Goal: Submit feedback/report problem

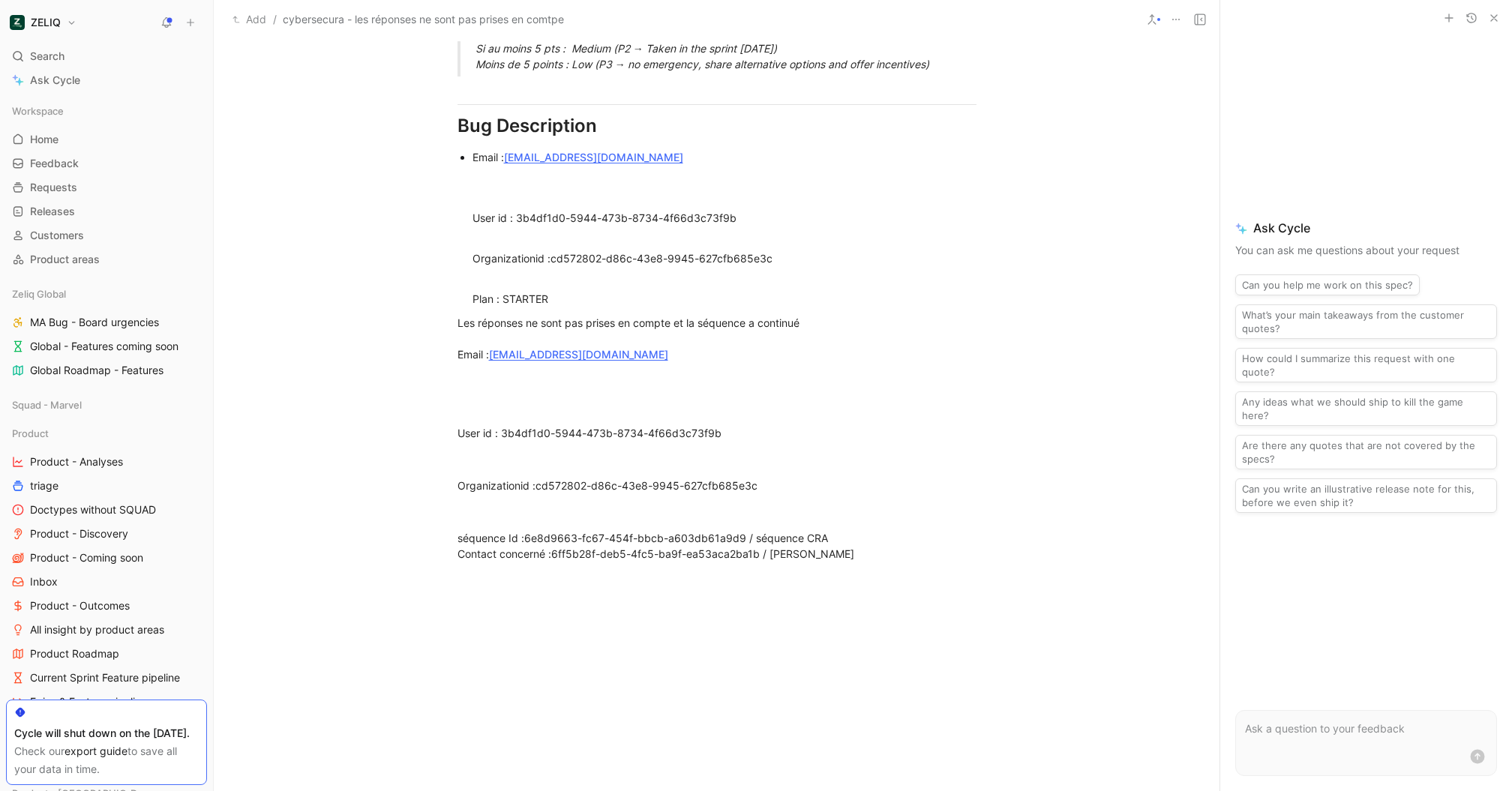
scroll to position [1106, 0]
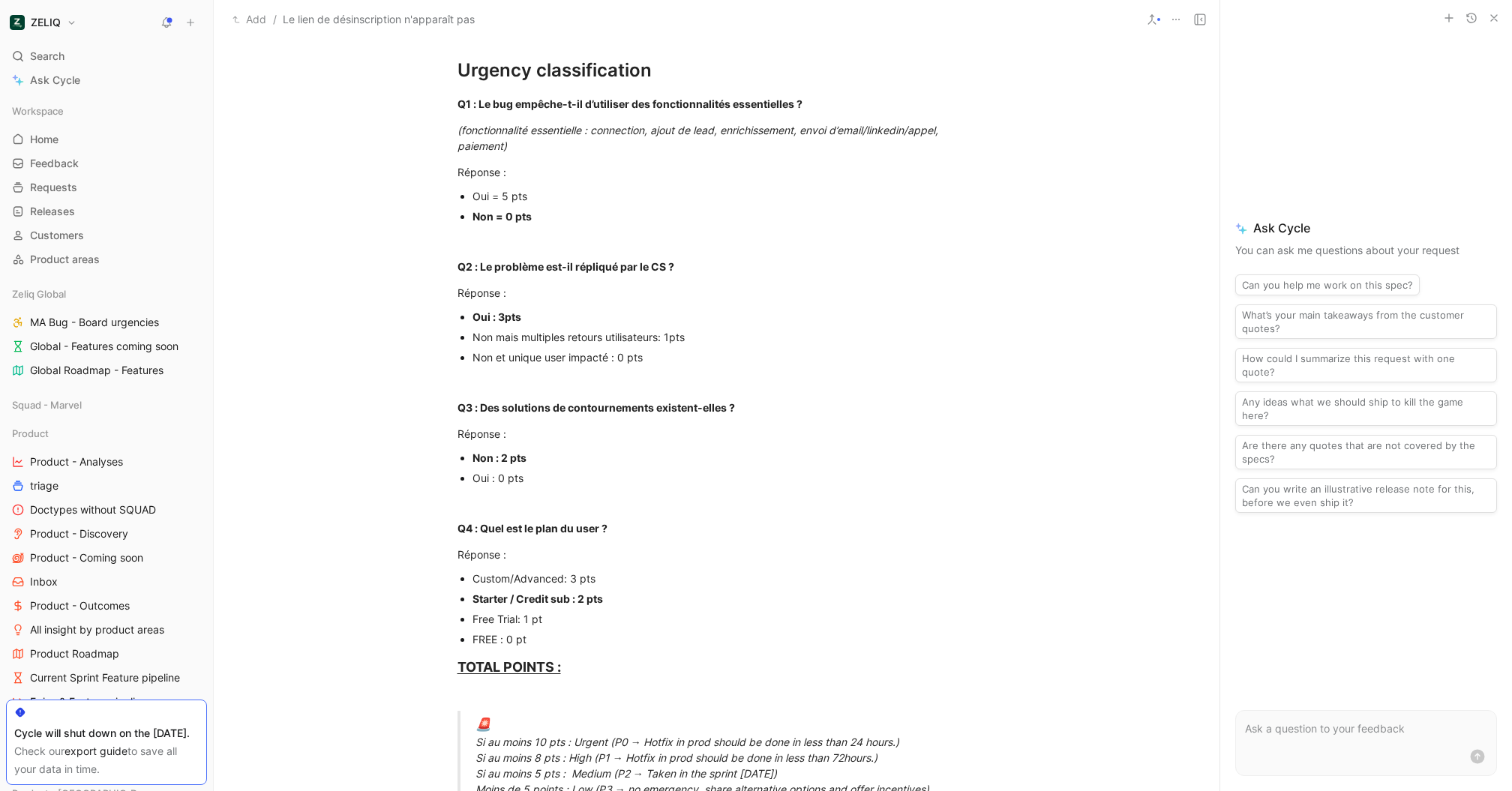
scroll to position [321, 0]
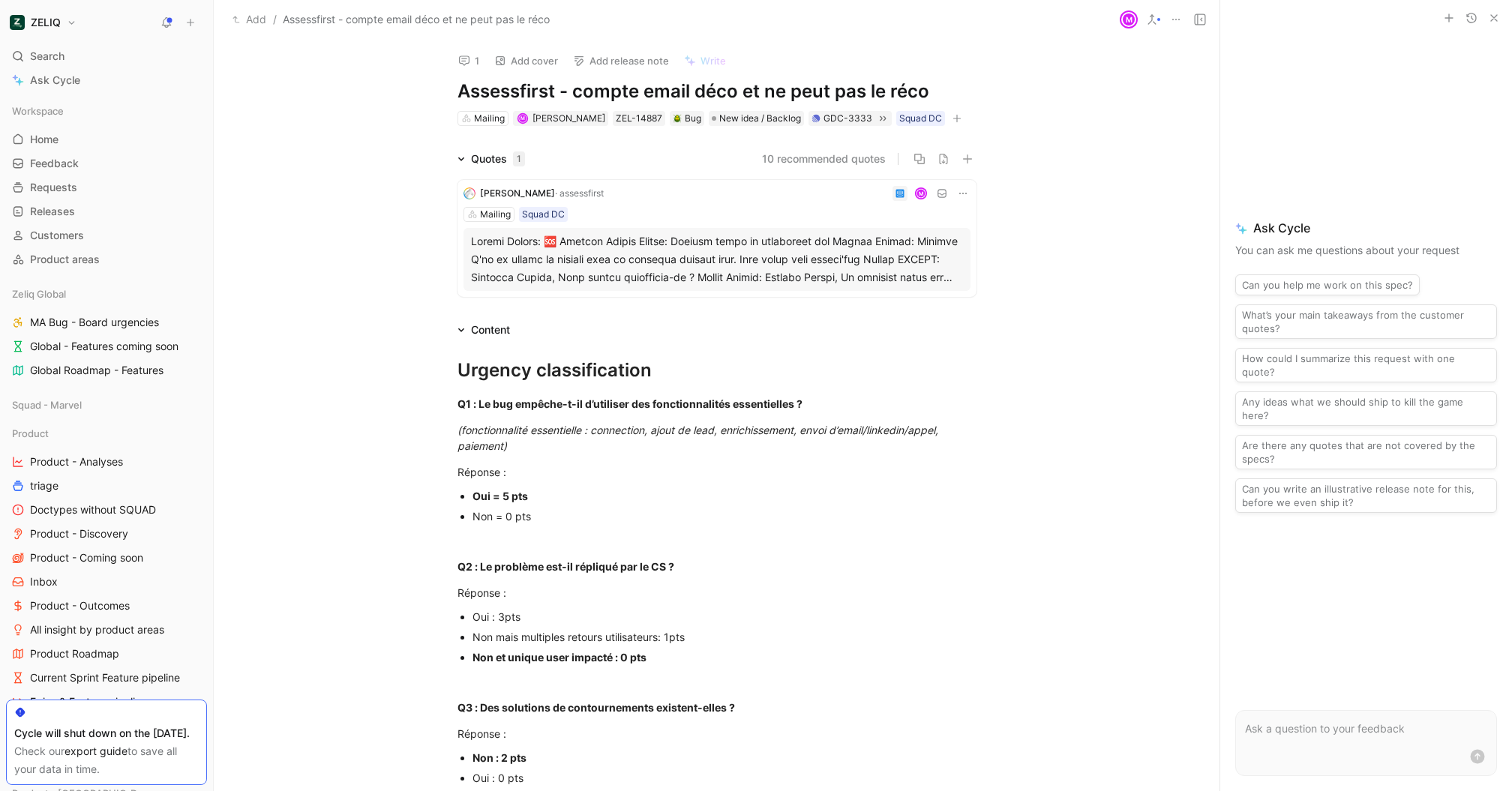
scroll to position [726, 0]
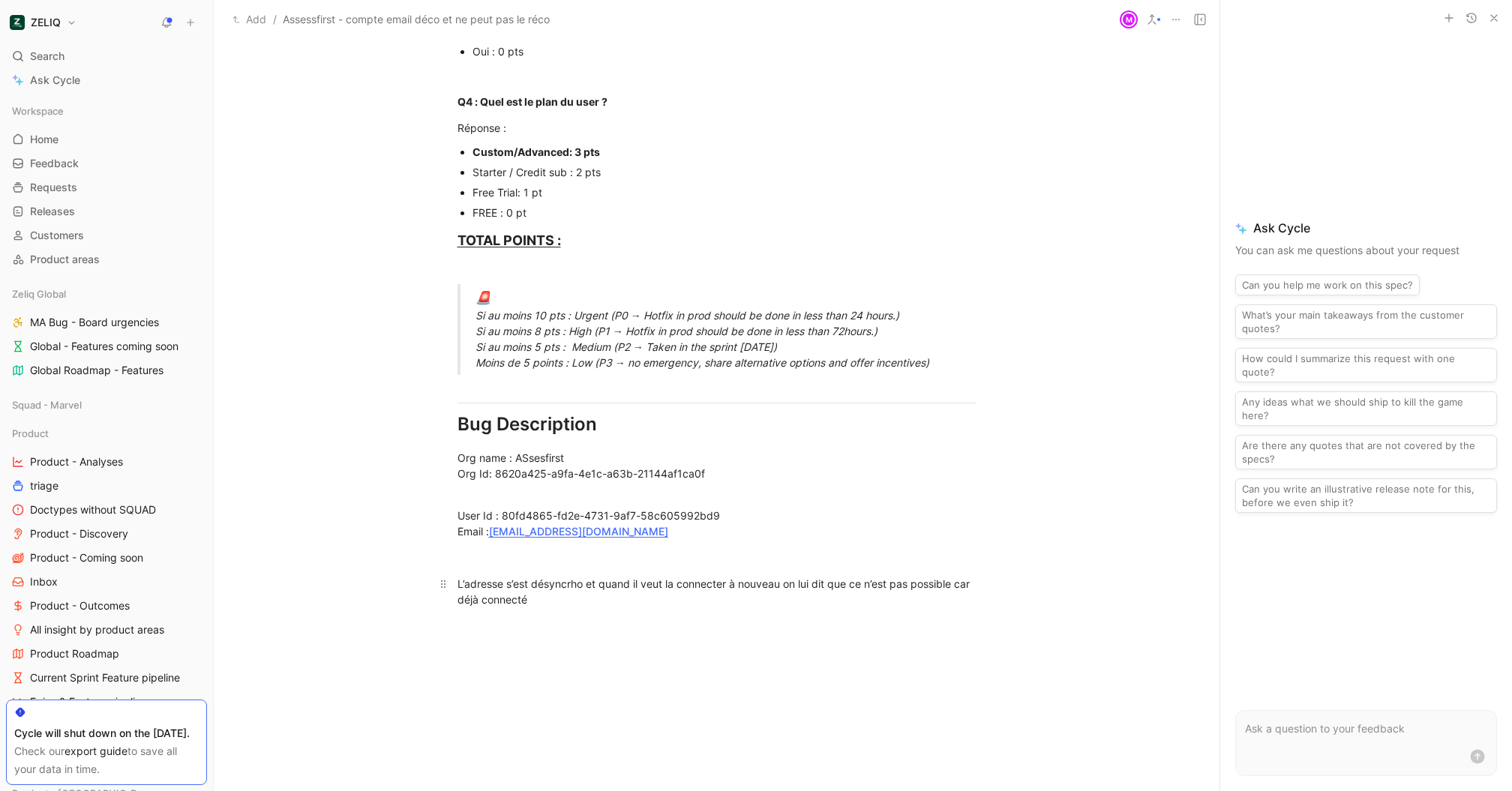
click at [720, 604] on div "L’adresse s’est désyncrho et quand il veut la connecter à nouveau on lui dit qu…" at bounding box center [717, 592] width 519 height 32
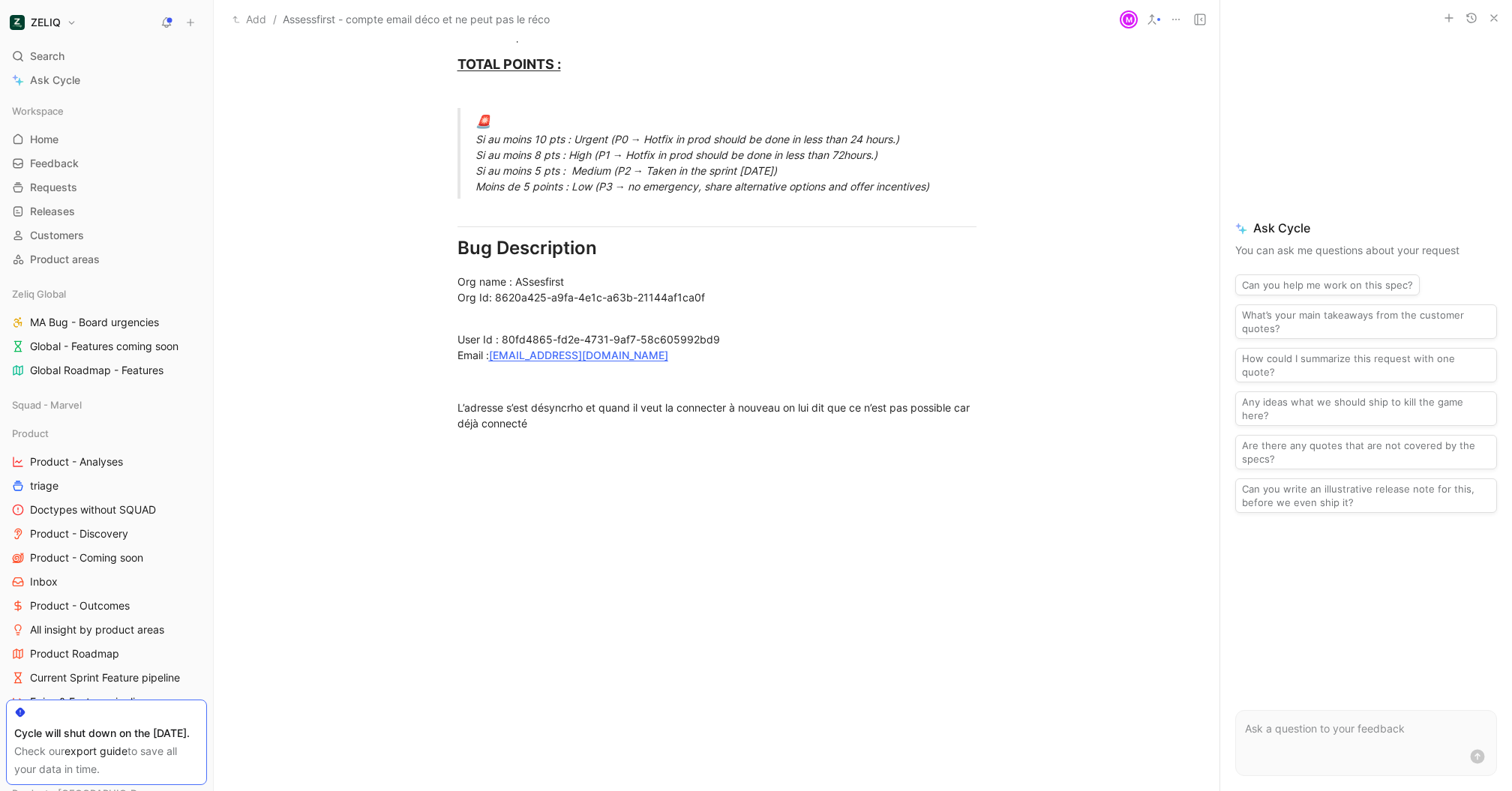
scroll to position [940, 0]
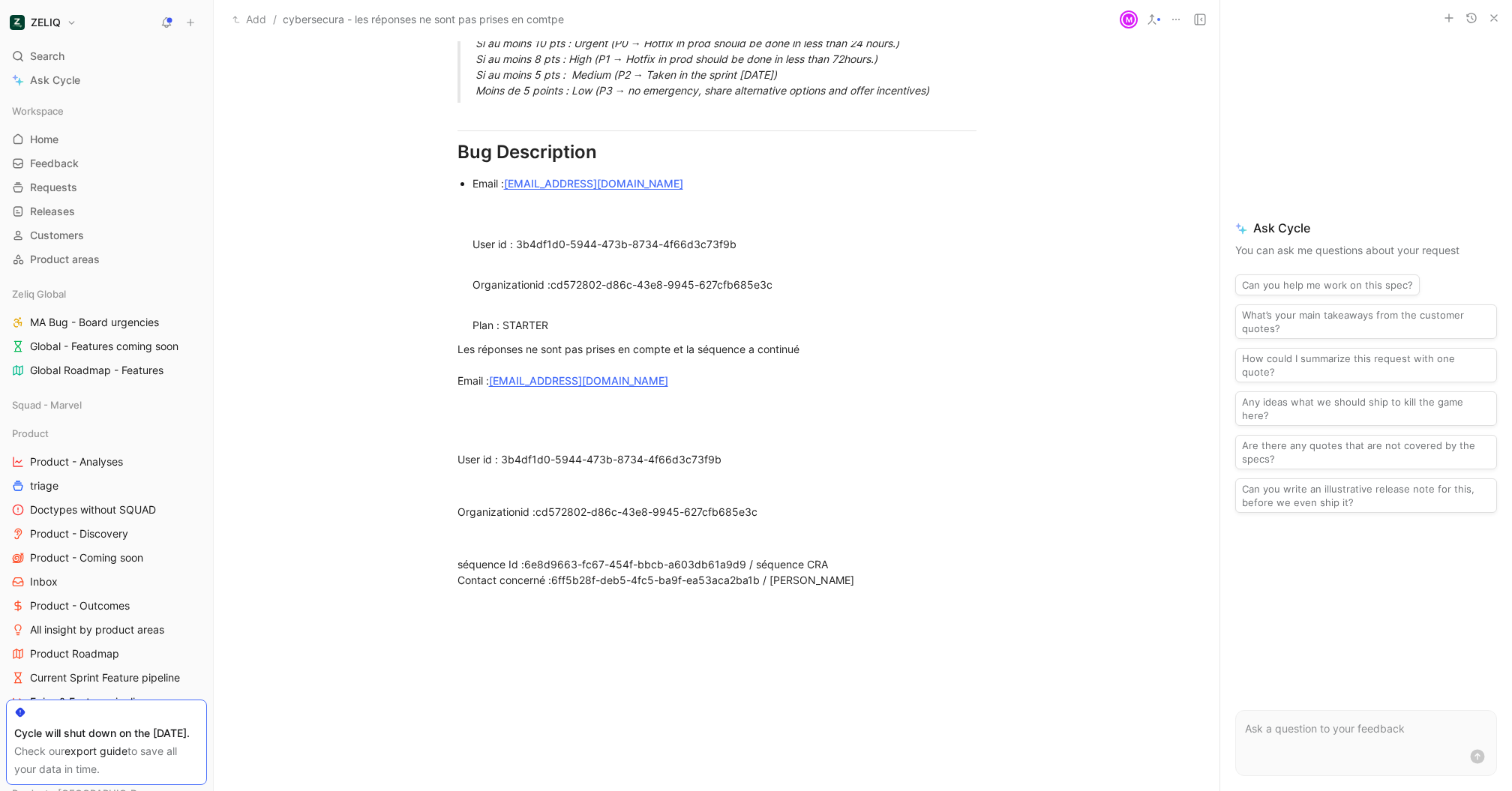
scroll to position [1007, 0]
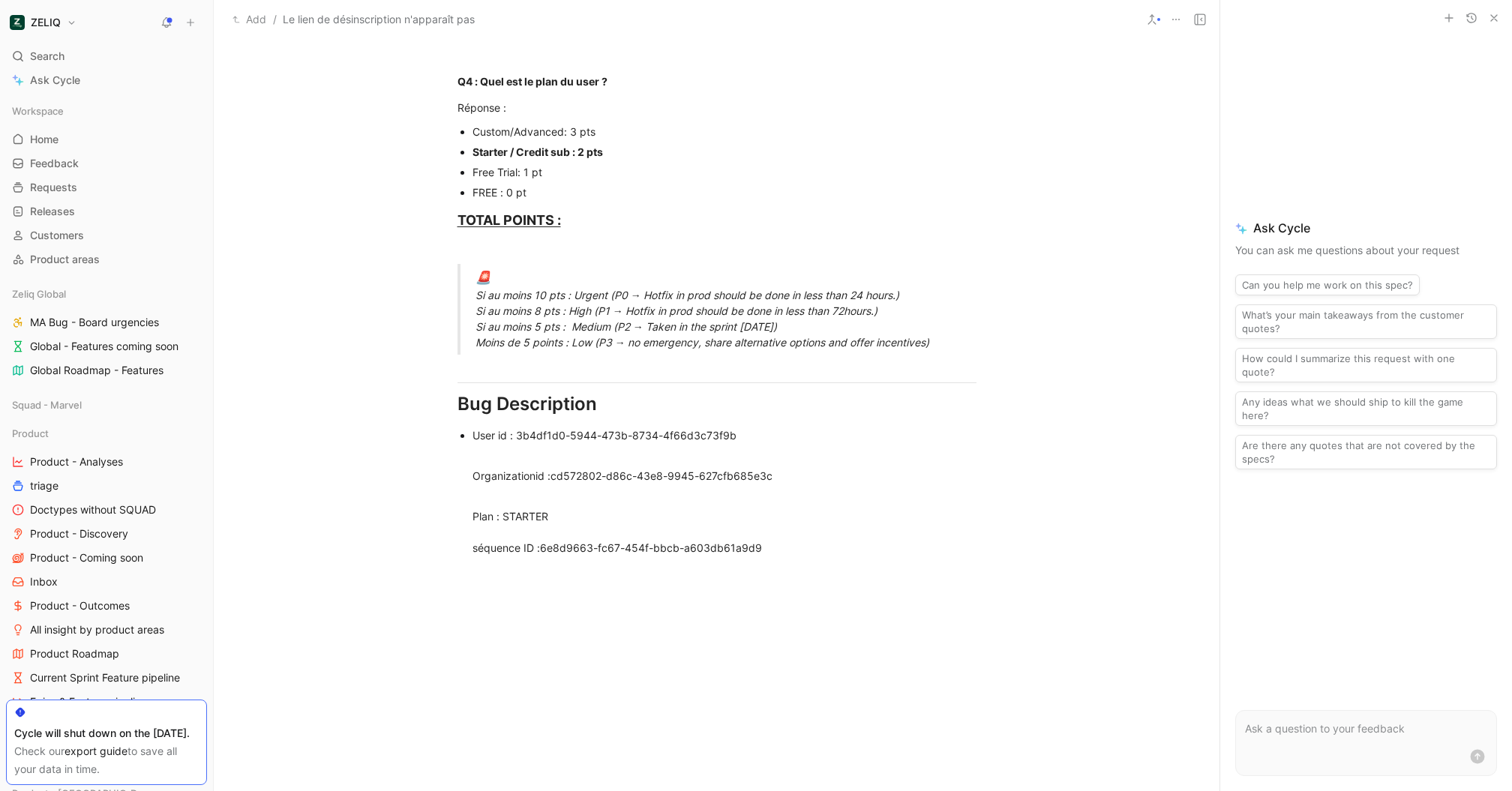
scroll to position [859, 0]
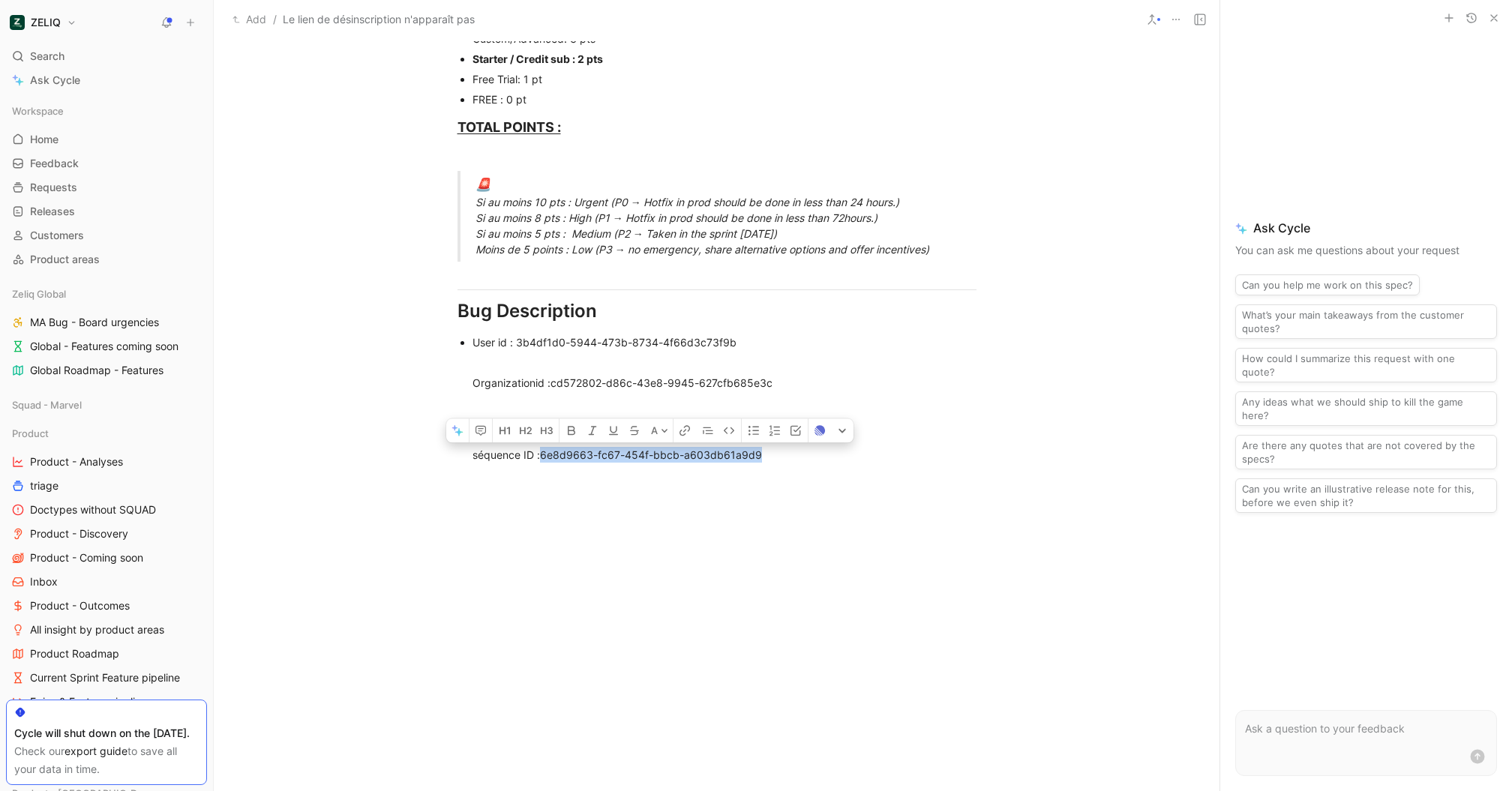
drag, startPoint x: 794, startPoint y: 456, endPoint x: 539, endPoint y: 458, distance: 255.0
click at [798, 479] on div "Plan : STARTER séquence ID : 6e8d9663-fc67-454f-bbcb-a603db61a9d9" at bounding box center [724, 462] width 504 height 95
drag, startPoint x: 773, startPoint y: 447, endPoint x: 542, endPoint y: 449, distance: 231.0
click at [730, 632] on div at bounding box center [716, 669] width 1006 height 238
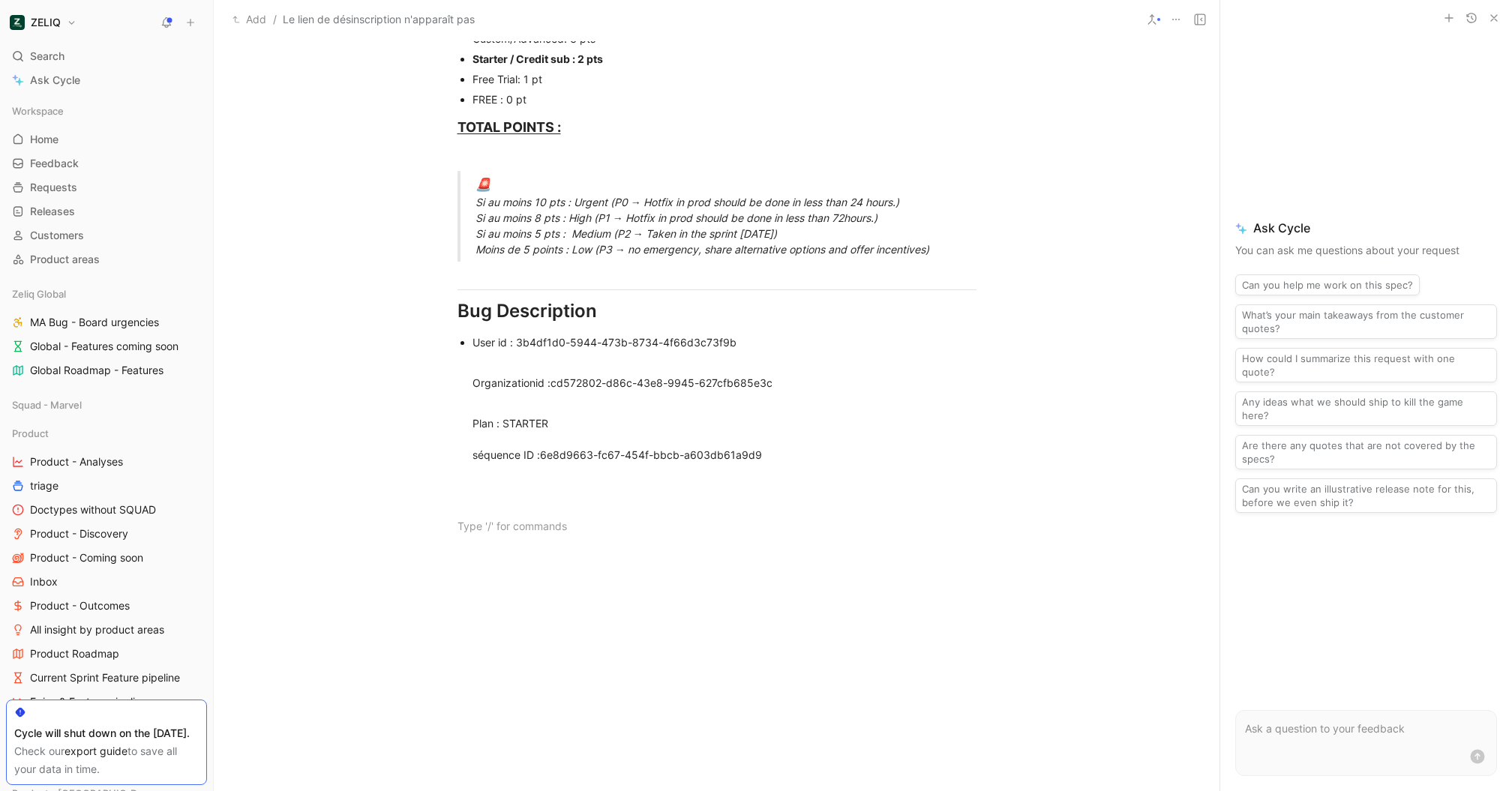
click at [773, 450] on div "Plan : STARTER séquence ID : 6e8d9663-fc67-454f-bbcb-a603db61a9d9" at bounding box center [724, 462] width 504 height 95
drag, startPoint x: 643, startPoint y: 450, endPoint x: 546, endPoint y: 451, distance: 97.0
click at [546, 451] on div "Plan : STARTER séquence ID : 6e8d9663-fc67-454f-bbcb-a603db61a9d9" at bounding box center [724, 462] width 504 height 95
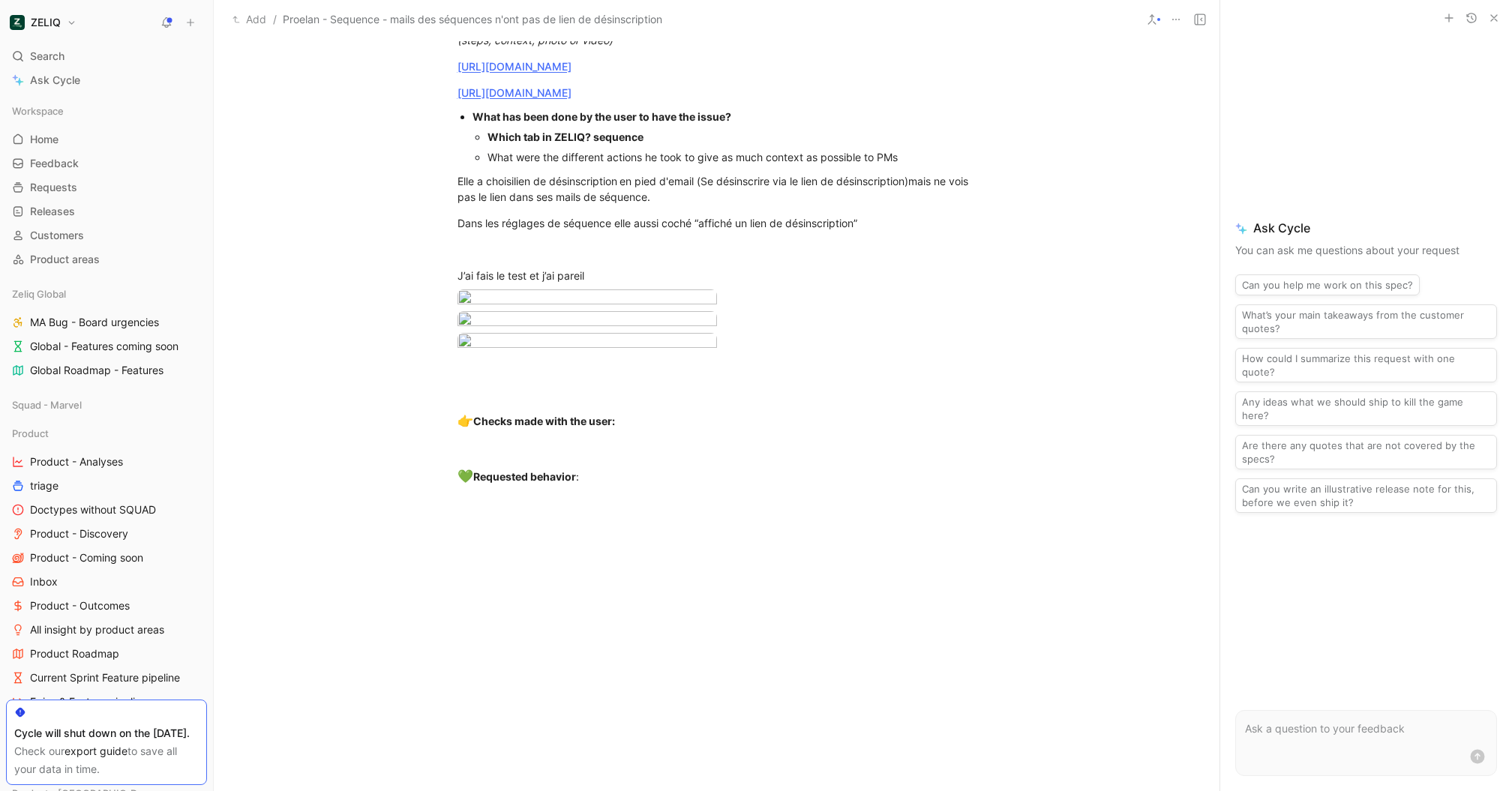
scroll to position [1396, 0]
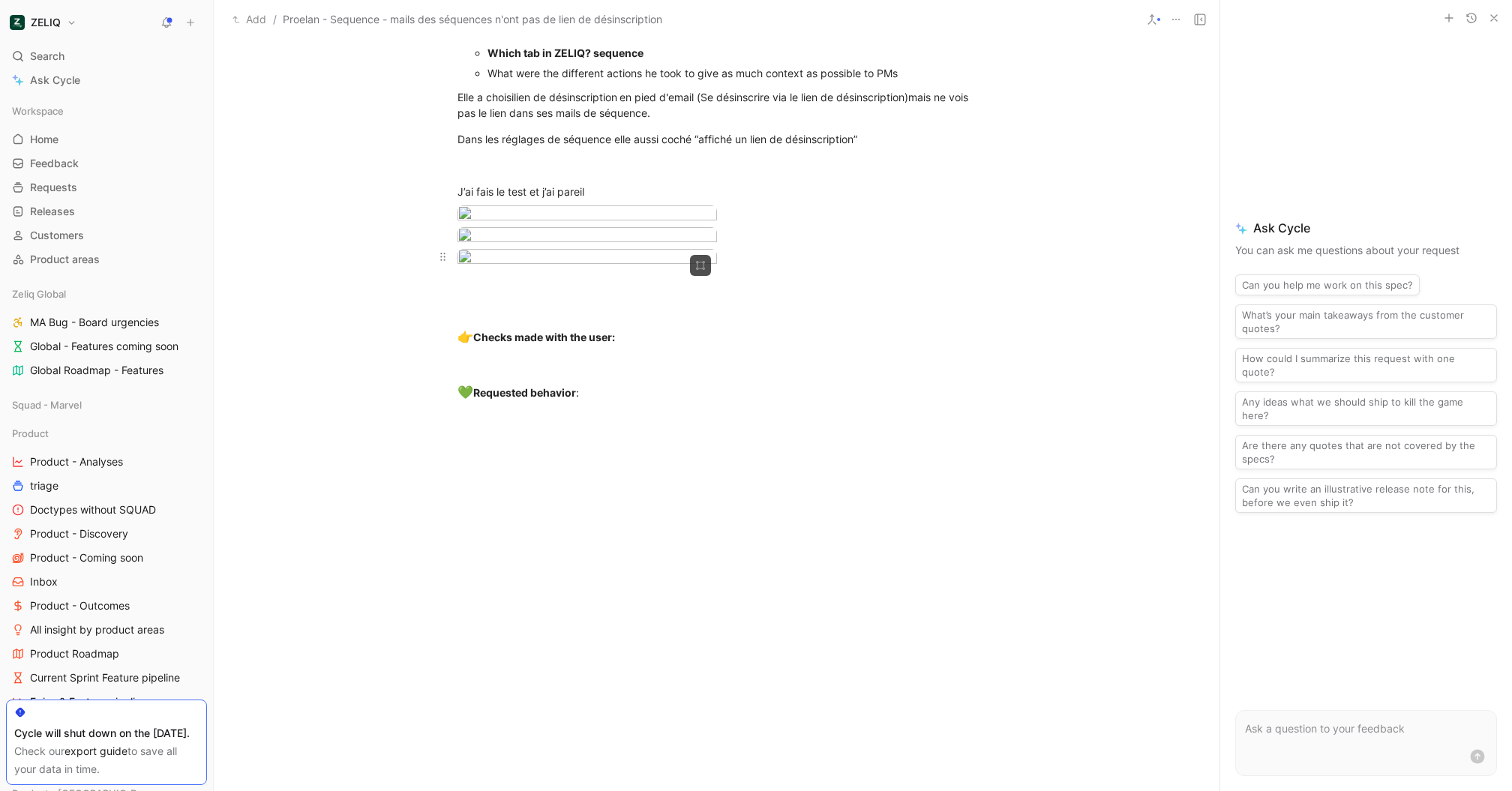
click at [617, 519] on body "ZELIQ Search ⌘ K Ask Cycle Workspace Home G then H Feedback G then F Requests G…" at bounding box center [756, 396] width 1512 height 791
click at [1441, 790] on div at bounding box center [756, 791] width 1512 height 0
click at [616, 369] on body "ZELIQ Search ⌘ K Ask Cycle Workspace Home G then H Feedback G then F Requests G…" at bounding box center [756, 396] width 1512 height 791
click at [806, 790] on div at bounding box center [756, 791] width 1512 height 0
click at [630, 357] on body "ZELIQ Search ⌘ K Ask Cycle Workspace Home G then H Feedback G then F Requests G…" at bounding box center [756, 396] width 1512 height 791
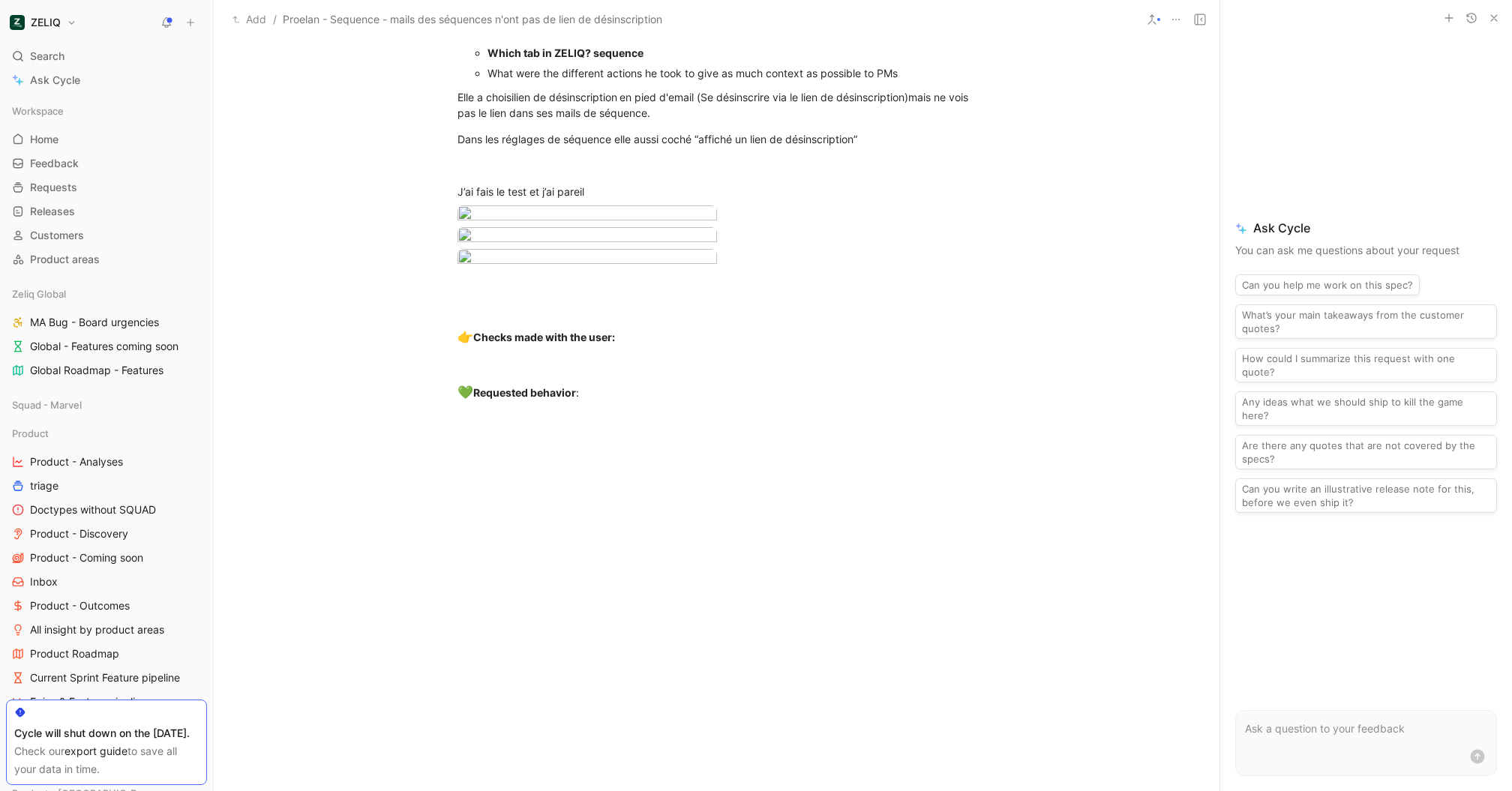
click at [1027, 790] on div at bounding box center [756, 791] width 1512 height 0
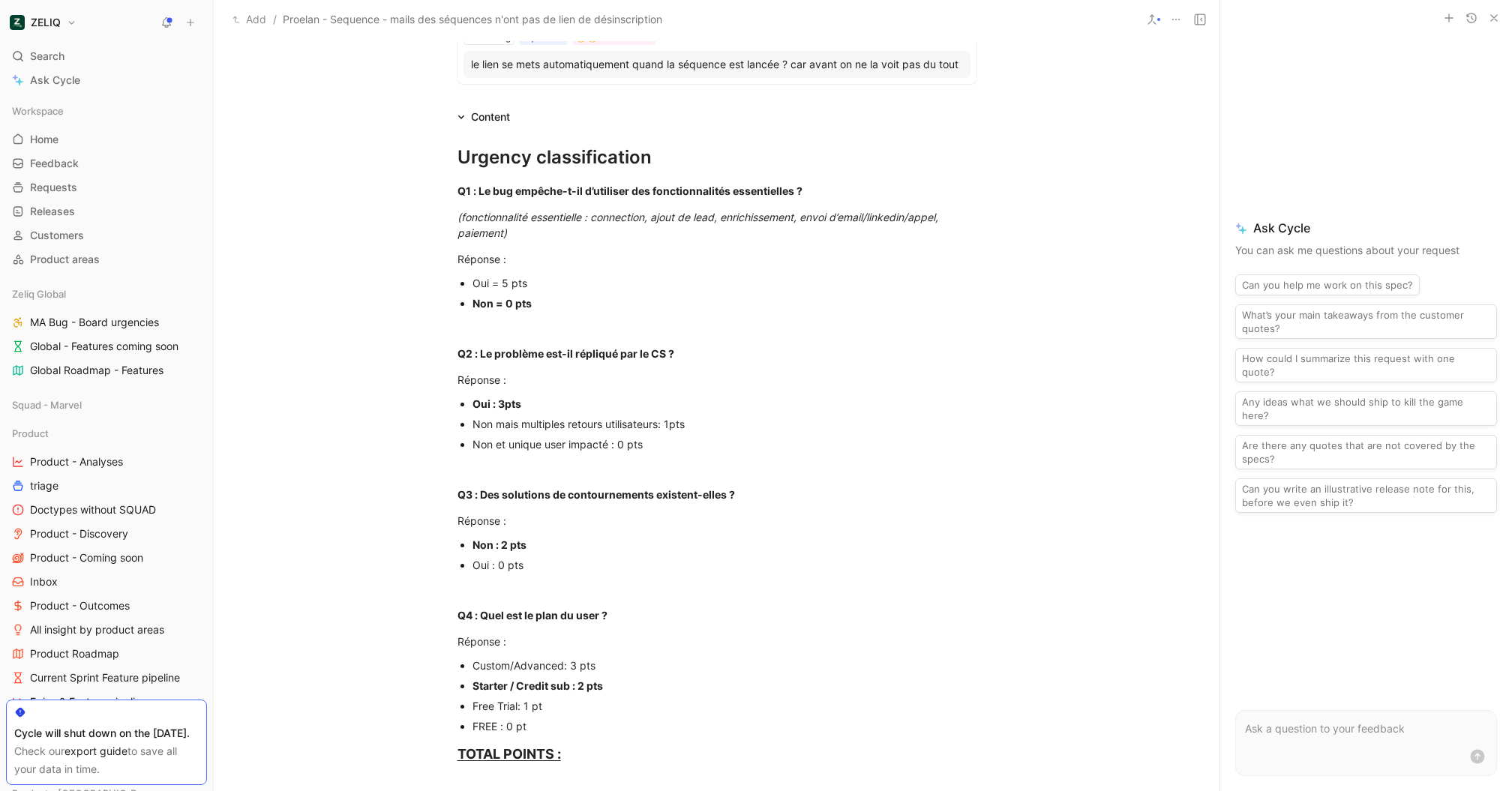
scroll to position [0, 0]
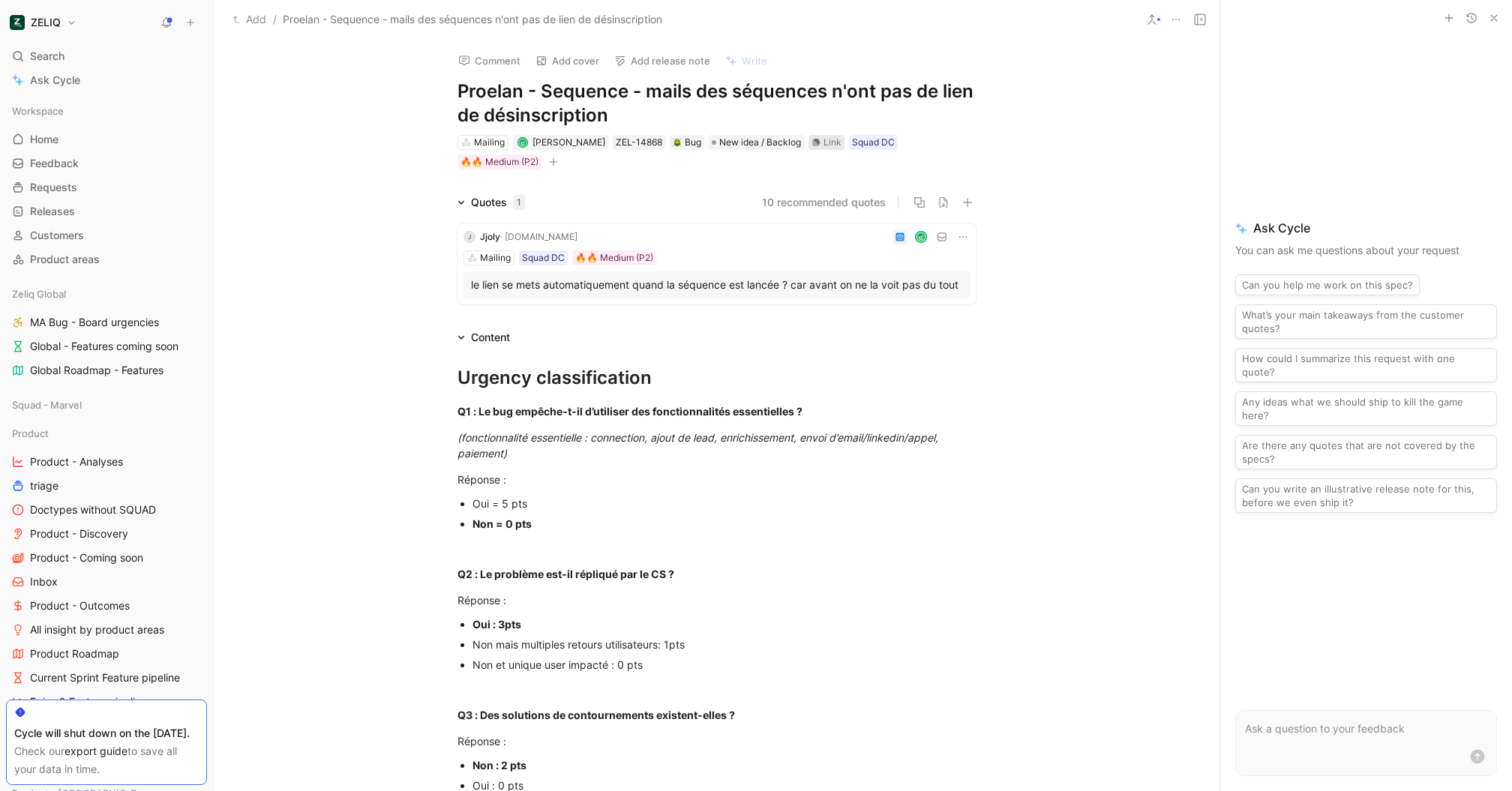
click at [831, 148] on div "Link" at bounding box center [833, 142] width 18 height 15
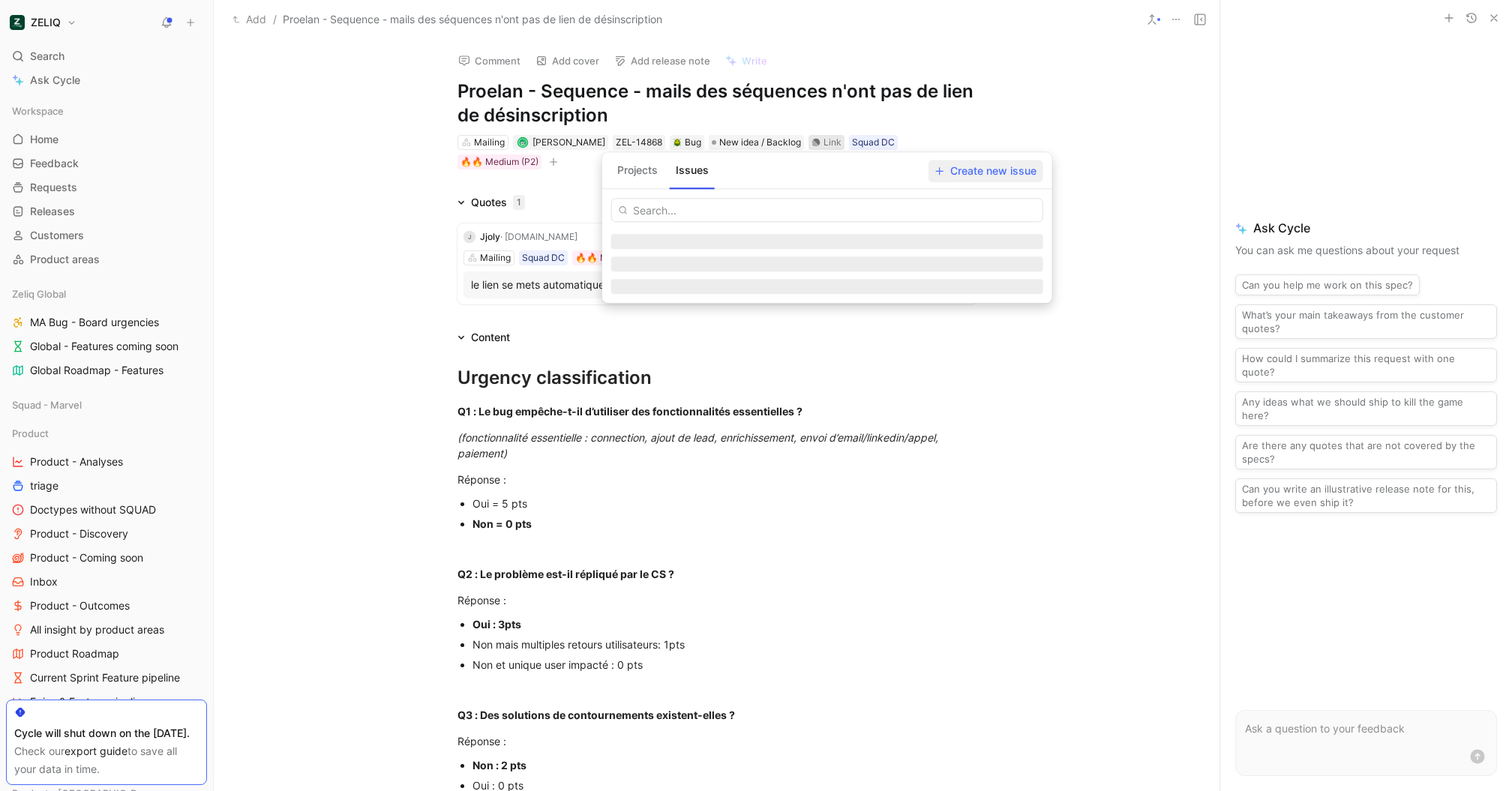
click at [991, 172] on span "Create new issue" at bounding box center [985, 171] width 102 height 18
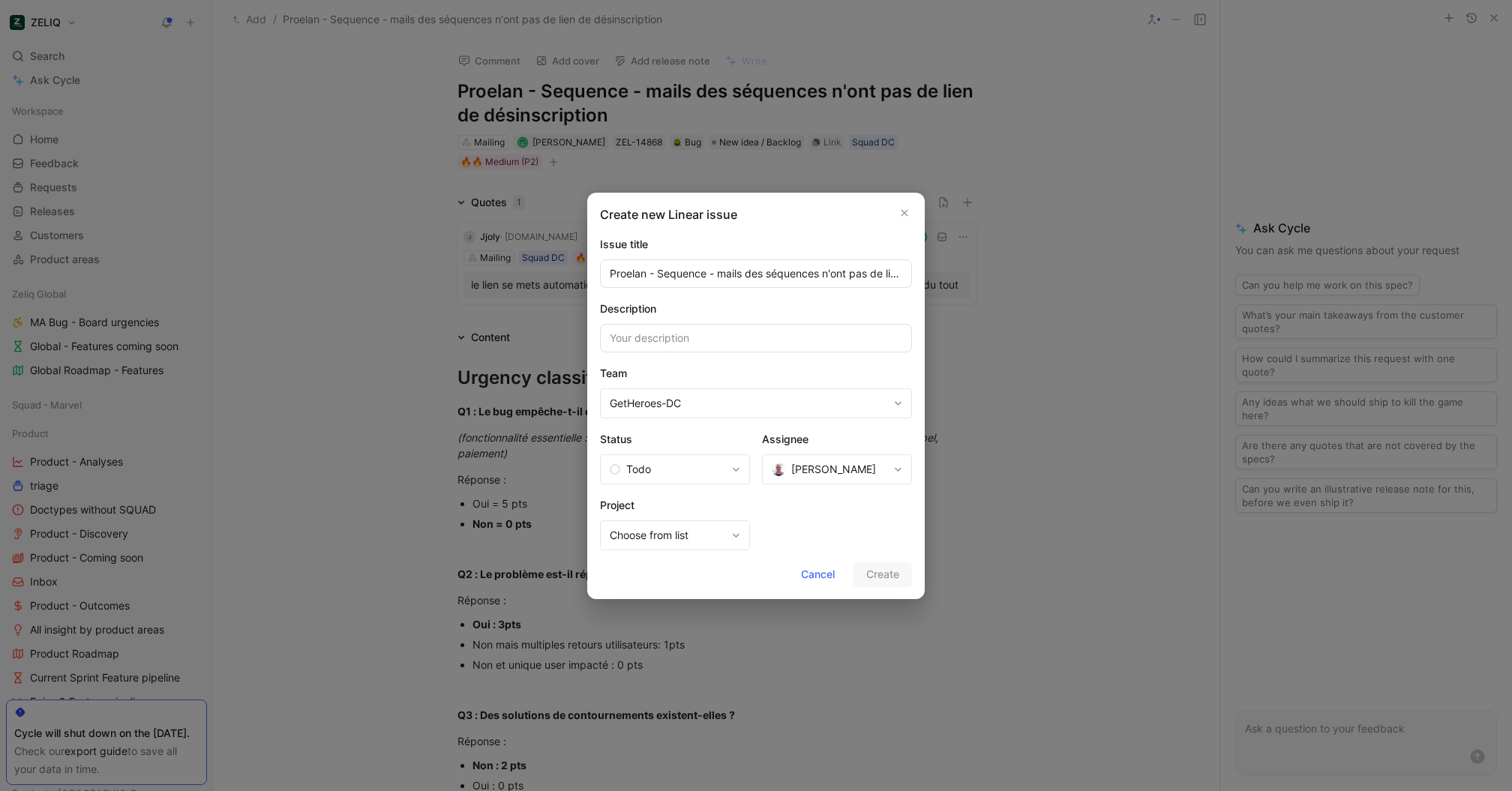
click at [710, 269] on input "Proelan - Sequence - mails des séquences n'ont pas de lien de désinscription" at bounding box center [755, 274] width 312 height 29
type input "Unsusbcribed link"
type input "Unsubscribe Link should below the email by default"
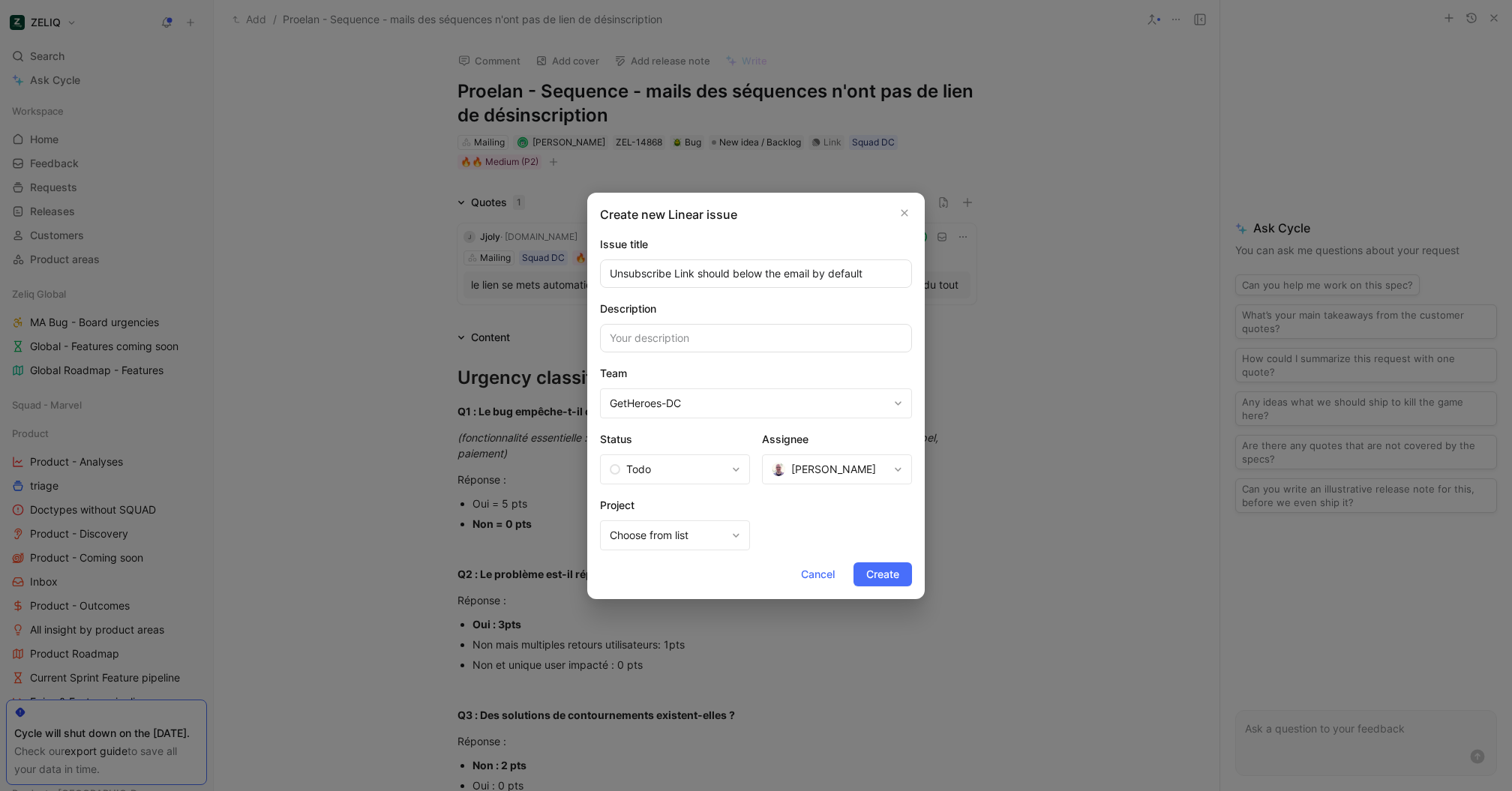
click at [821, 471] on span "[PERSON_NAME]" at bounding box center [833, 469] width 85 height 18
type input "laure"
click at [872, 577] on span "Create" at bounding box center [882, 574] width 33 height 18
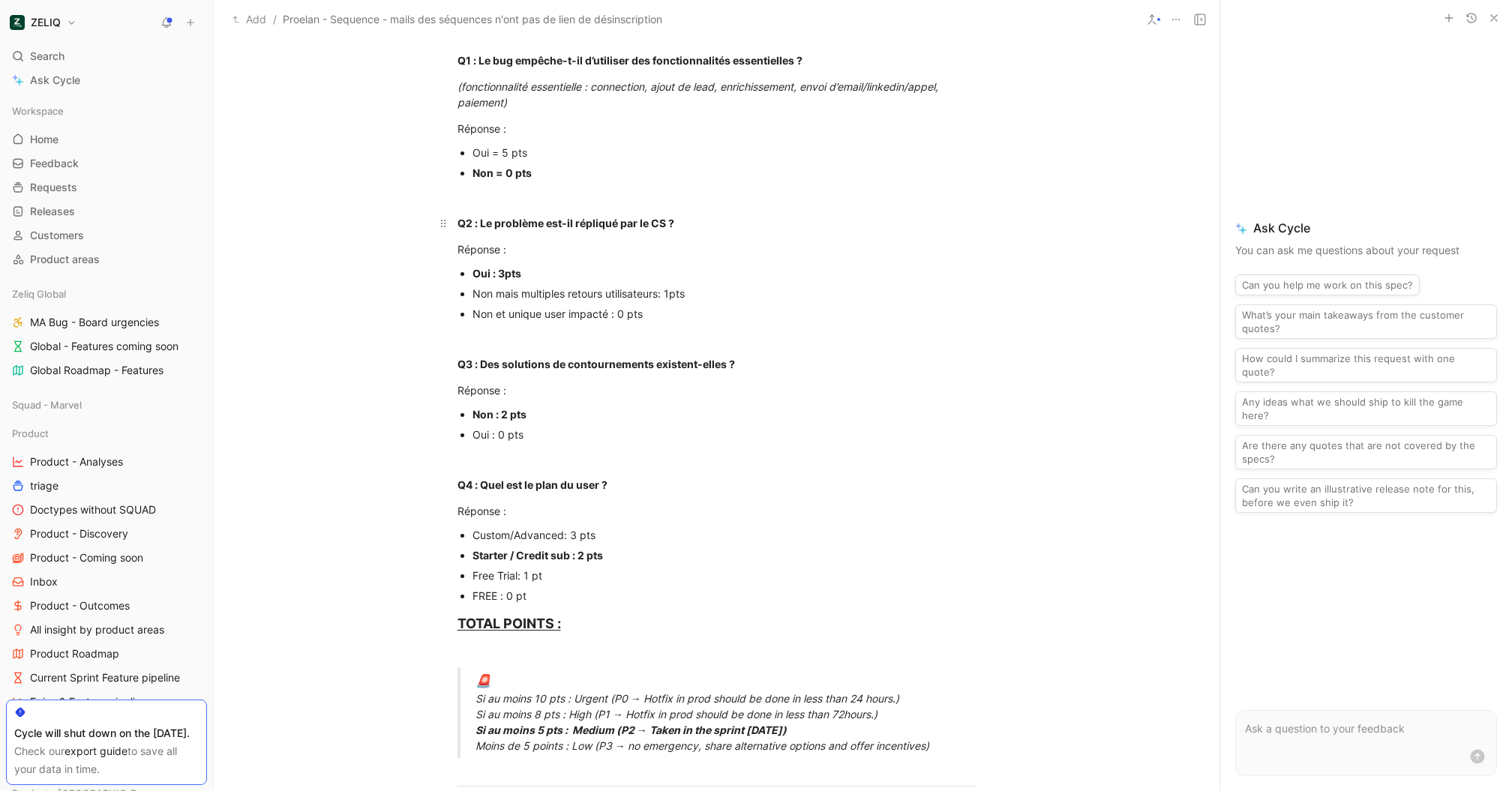
scroll to position [1442, 0]
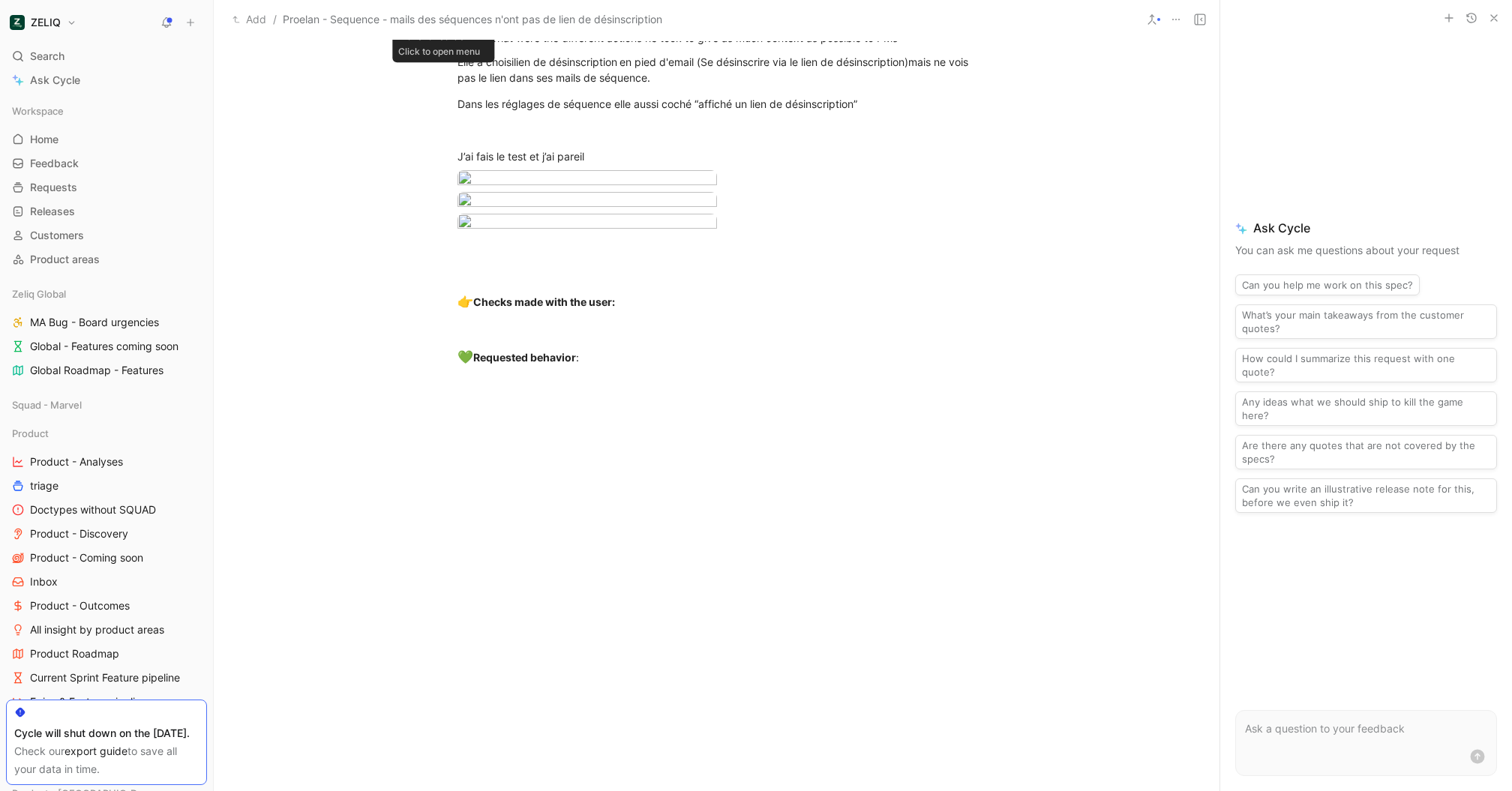
drag, startPoint x: 442, startPoint y: 415, endPoint x: 443, endPoint y: 405, distance: 10.0
click at [443, 234] on div "Move to reorder Click to open menu" at bounding box center [443, 223] width 29 height 20
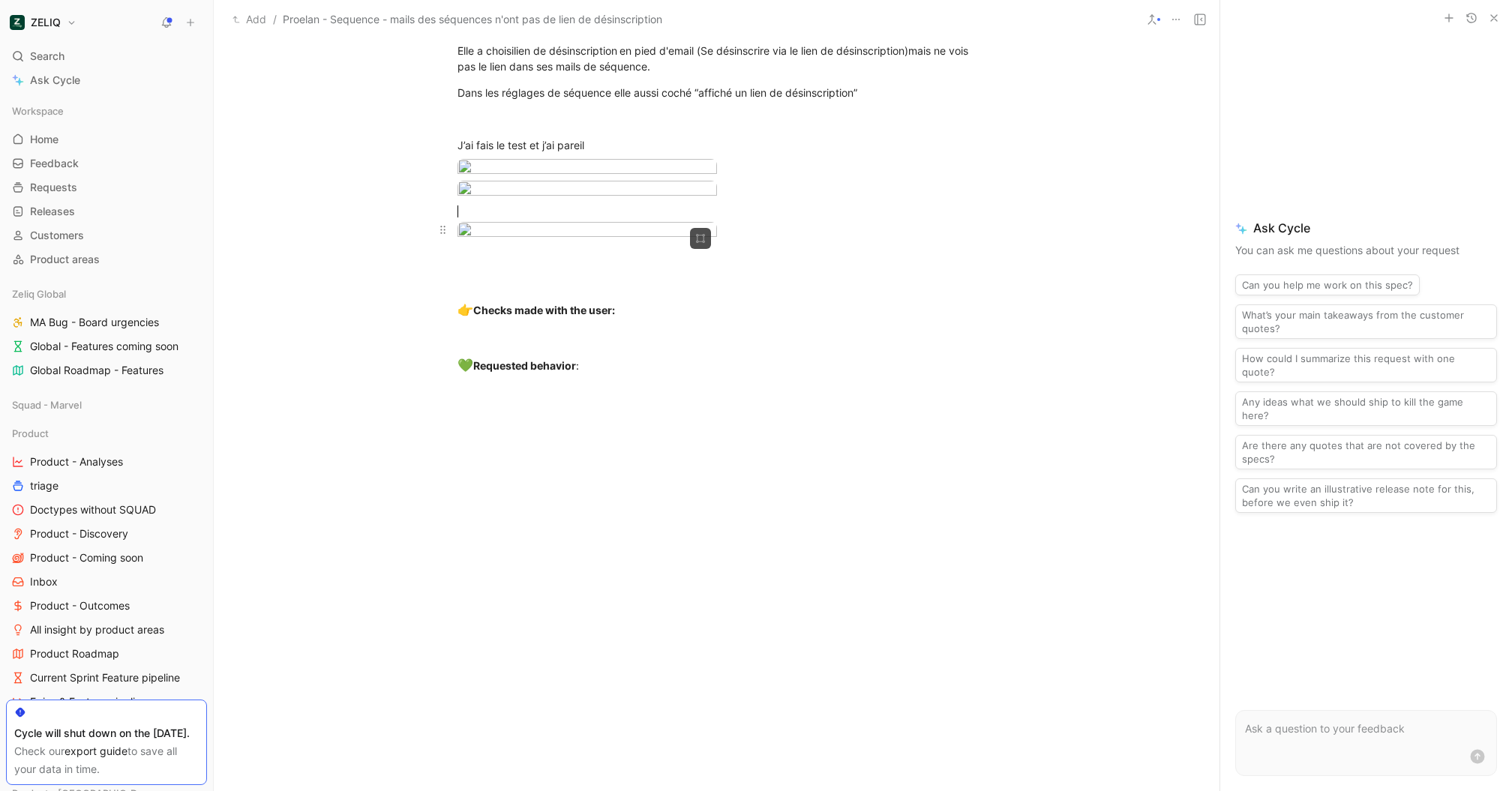
click at [566, 464] on body "ZELIQ Search ⌘ K Ask Cycle Workspace Home G then H Feedback G then F Requests G…" at bounding box center [756, 396] width 1512 height 791
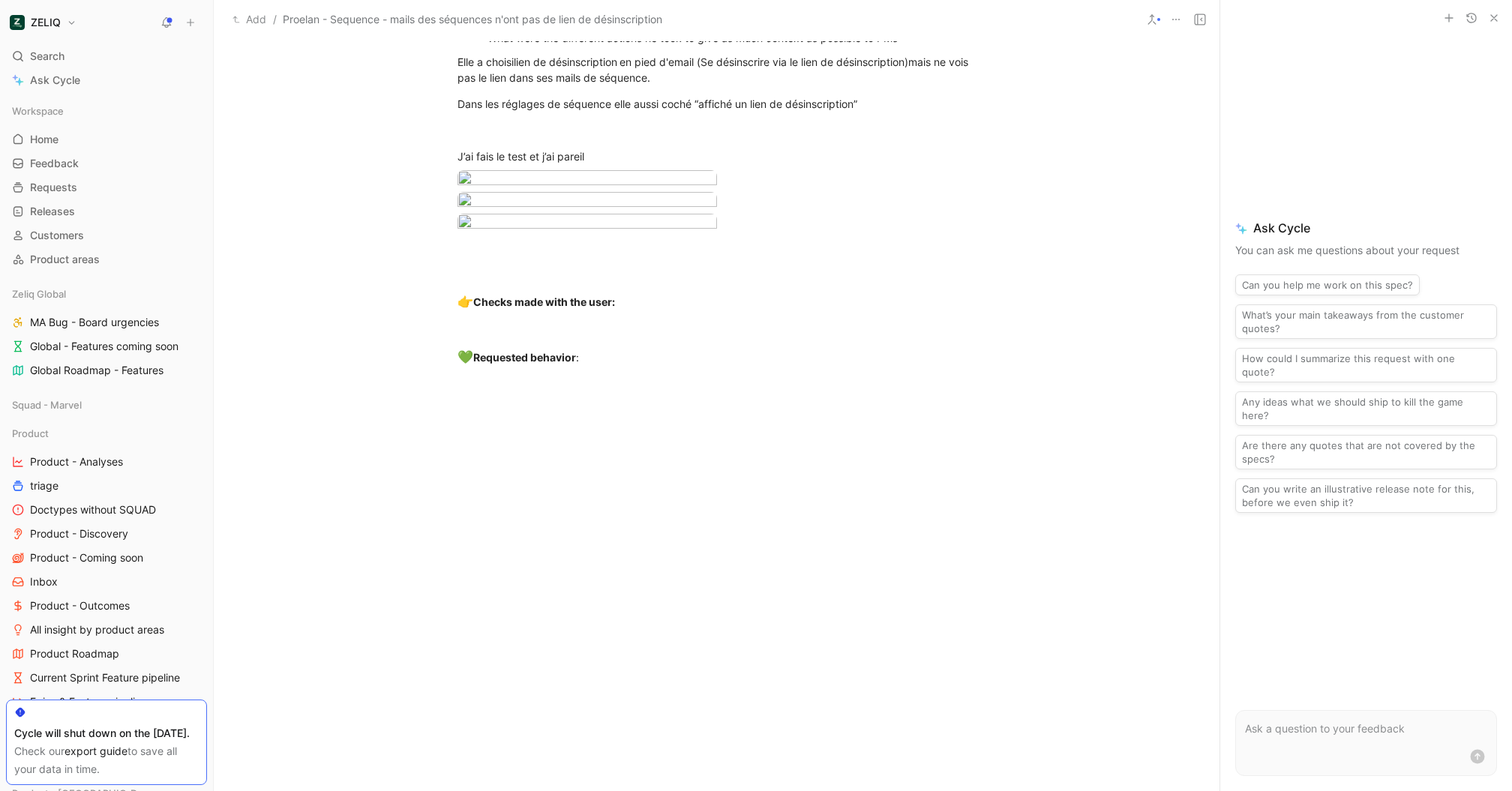
click at [132, 790] on div at bounding box center [756, 791] width 1512 height 0
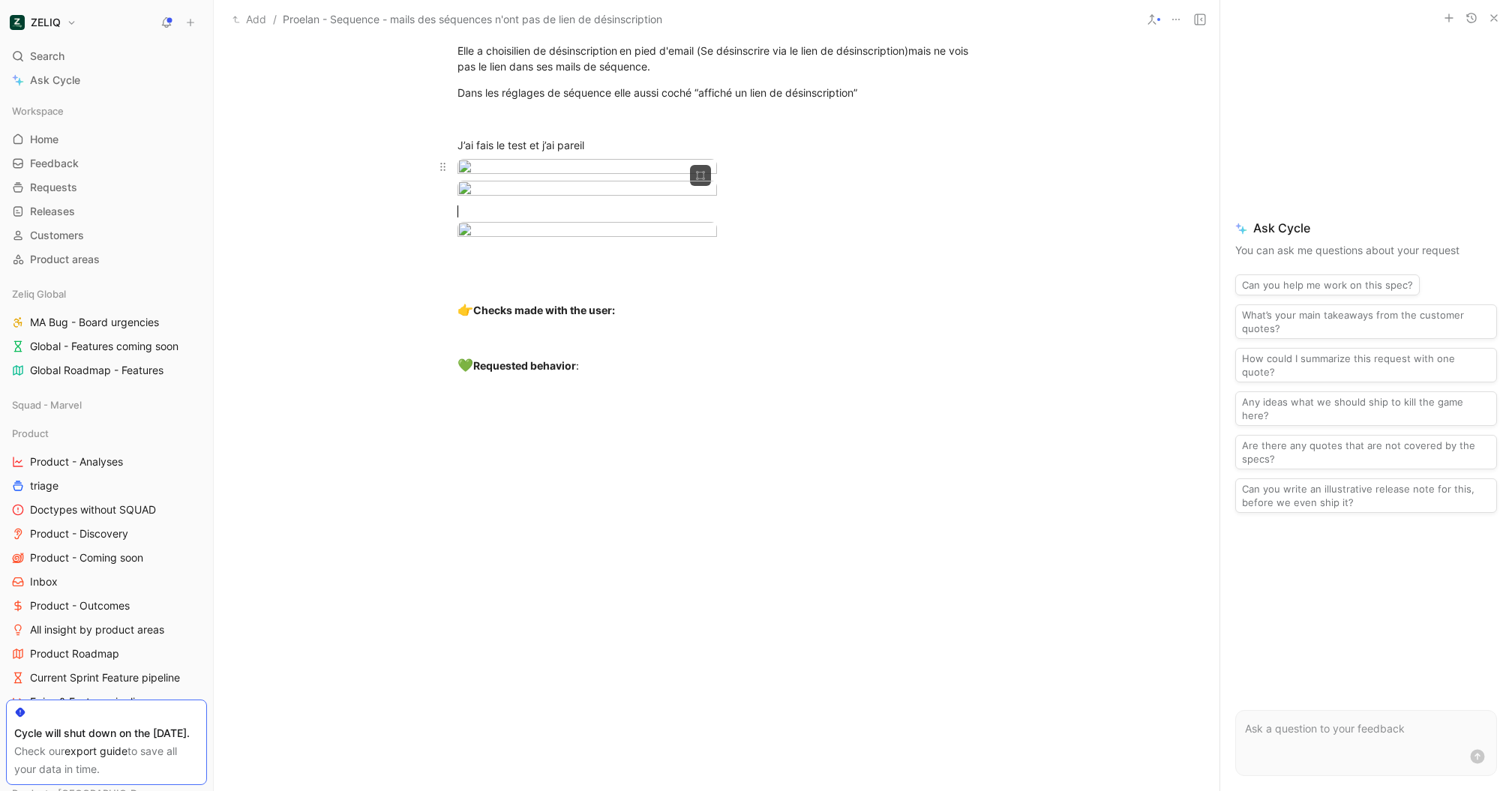
click at [624, 224] on body "ZELIQ Search ⌘ K Ask Cycle Workspace Home G then H Feedback G then F Requests G…" at bounding box center [756, 396] width 1512 height 791
click at [604, 311] on body "ZELIQ Search ⌘ K Ask Cycle Workspace Home G then H Feedback G then F Requests G…" at bounding box center [756, 396] width 1512 height 791
click at [1053, 790] on div at bounding box center [756, 791] width 1512 height 0
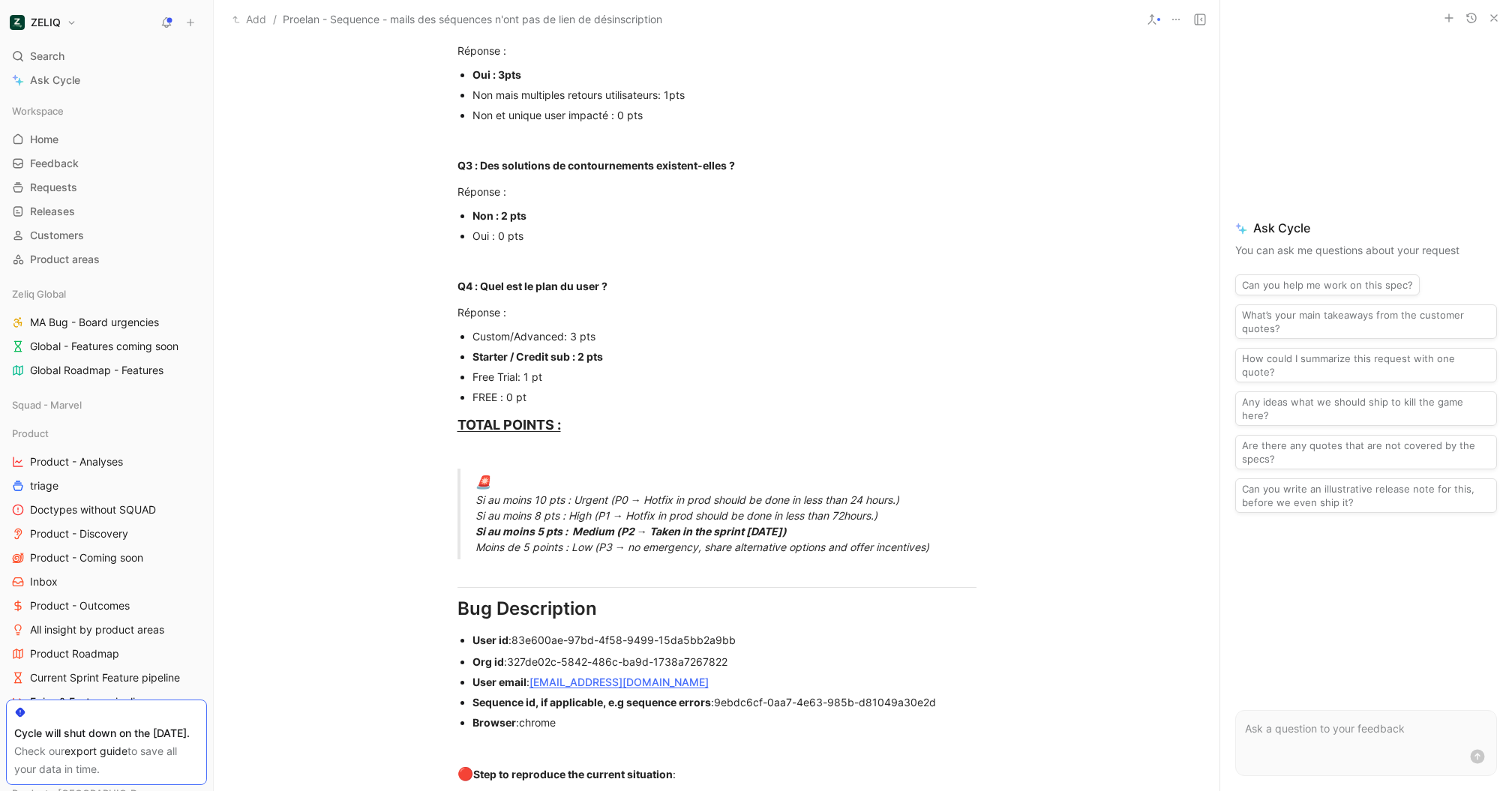
scroll to position [0, 0]
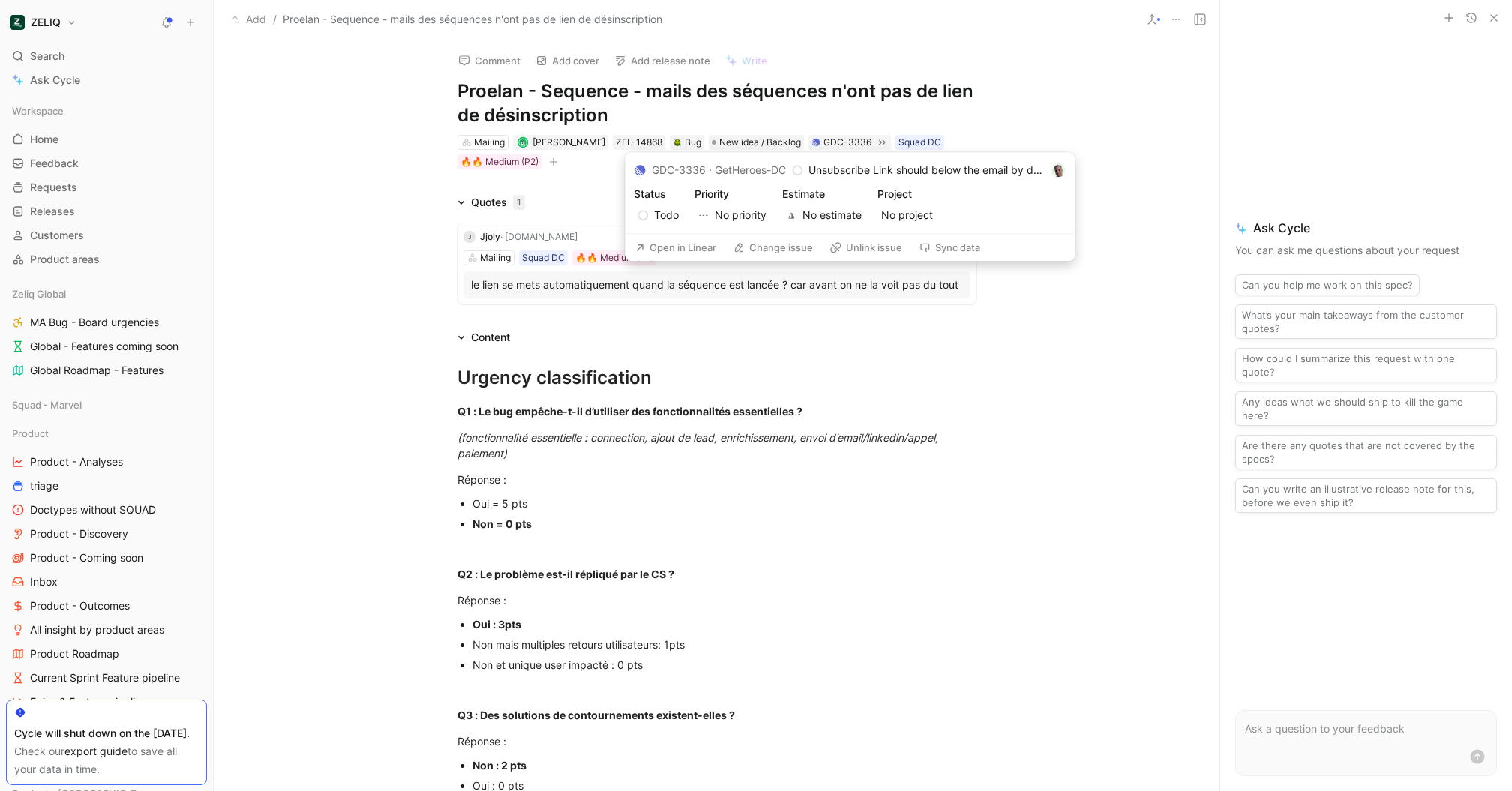
click at [675, 247] on button "Open in Linear" at bounding box center [675, 247] width 96 height 21
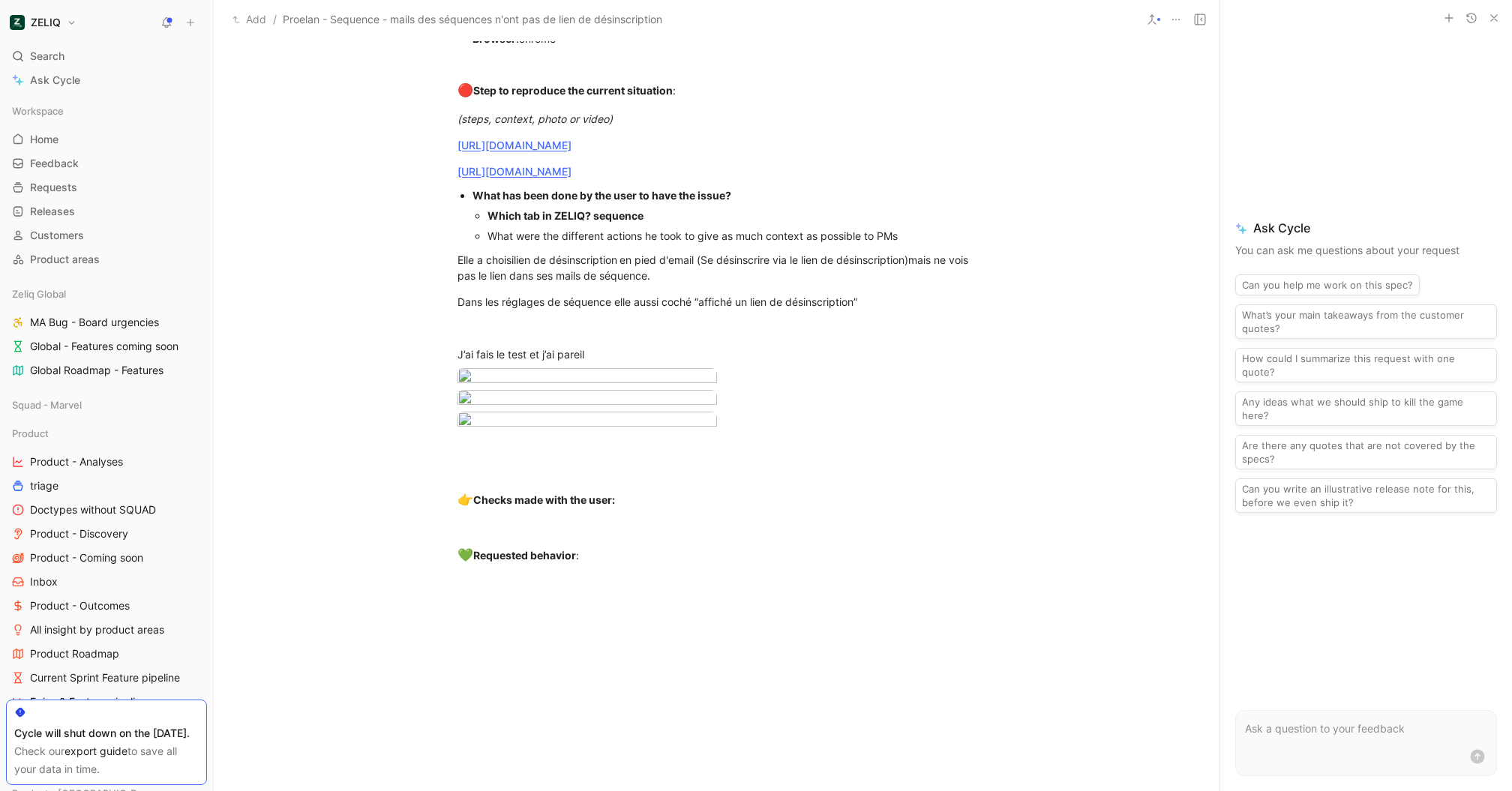
scroll to position [1255, 0]
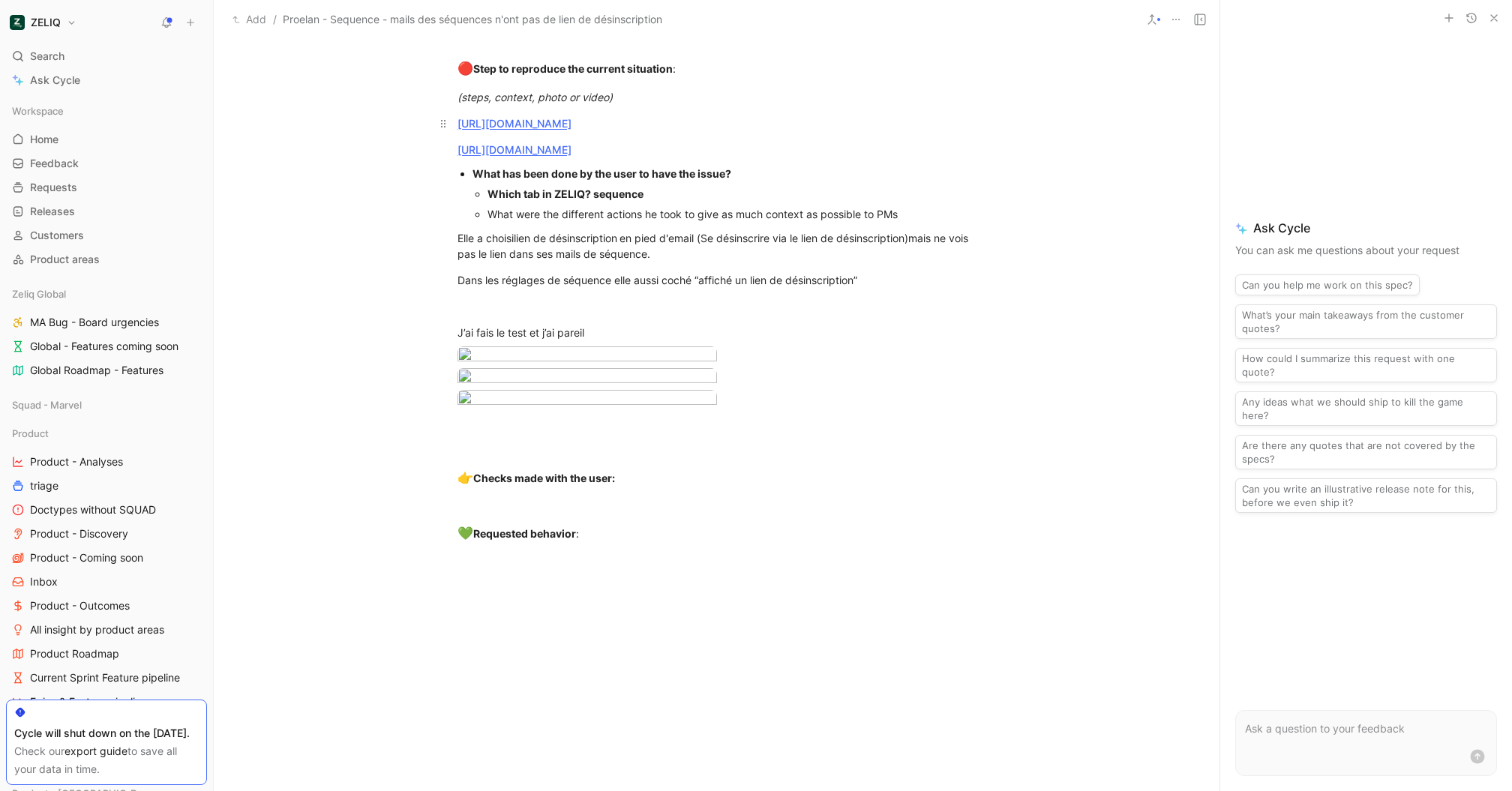
drag, startPoint x: 911, startPoint y: 281, endPoint x: 451, endPoint y: 125, distance: 485.7
copy div "[URL][DOMAIN_NAME] [URL][DOMAIN_NAME] What has been done by the user to have th…"
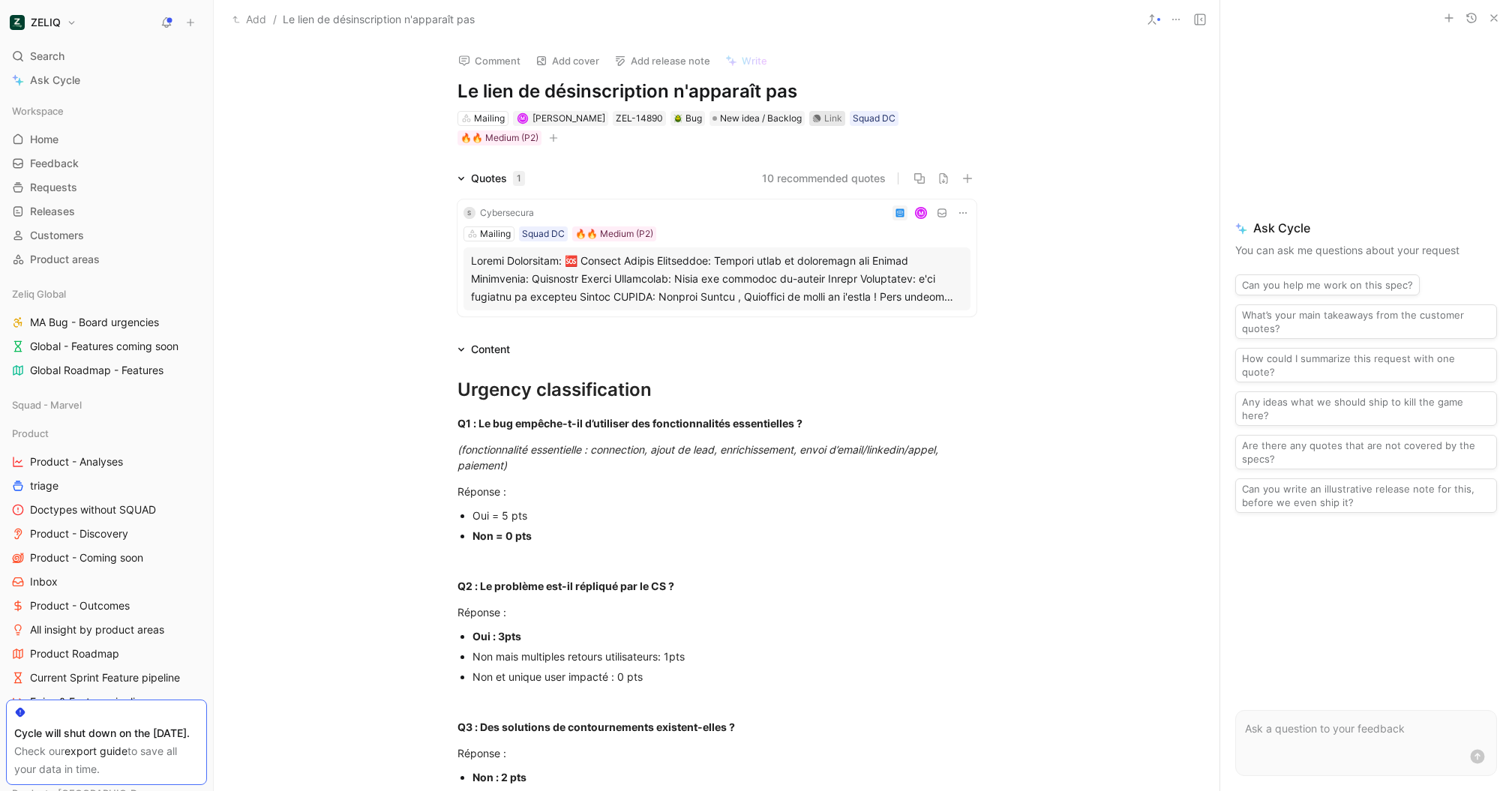
click at [824, 122] on div "Link" at bounding box center [833, 119] width 18 height 15
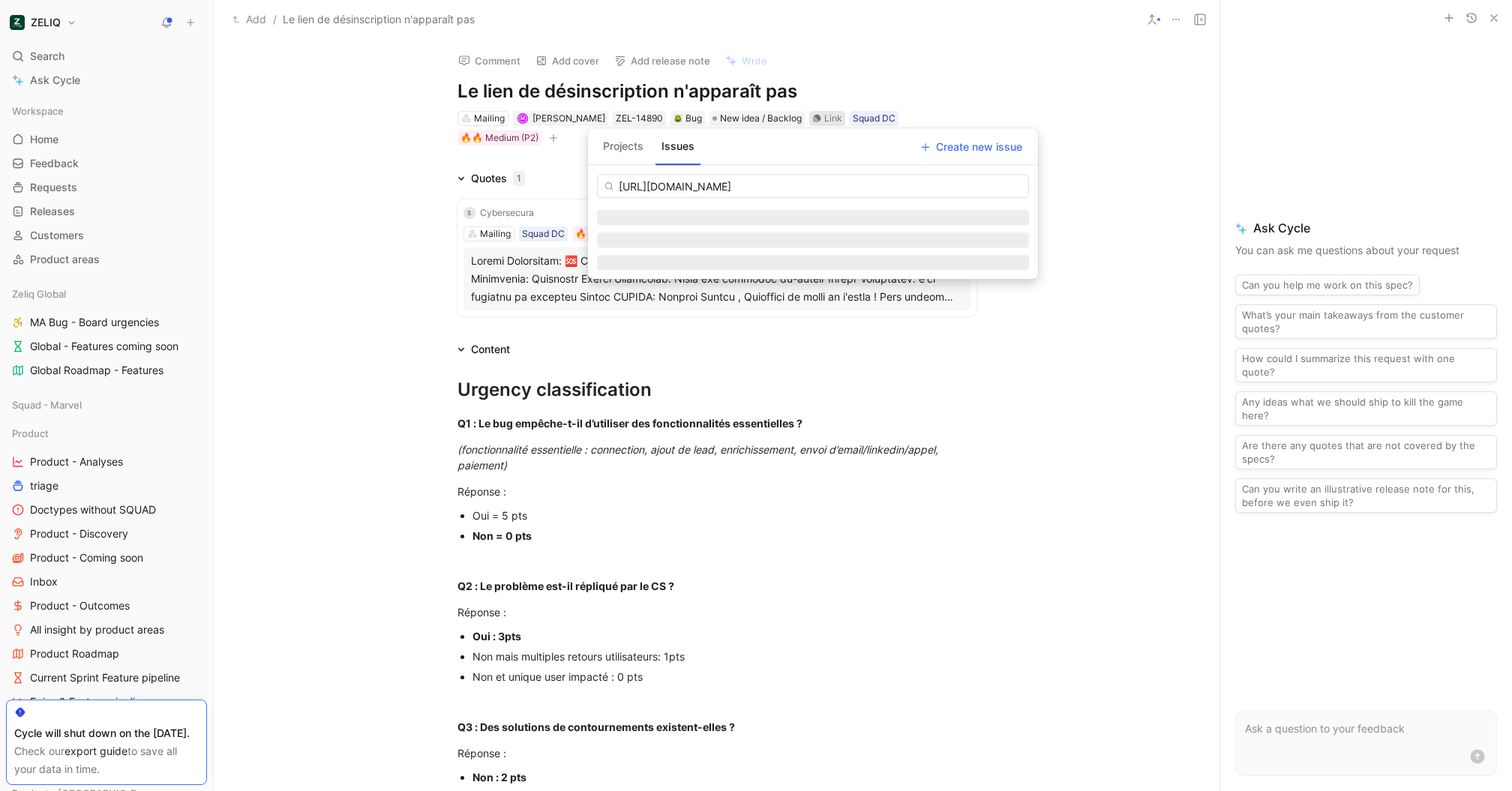
scroll to position [0, 91]
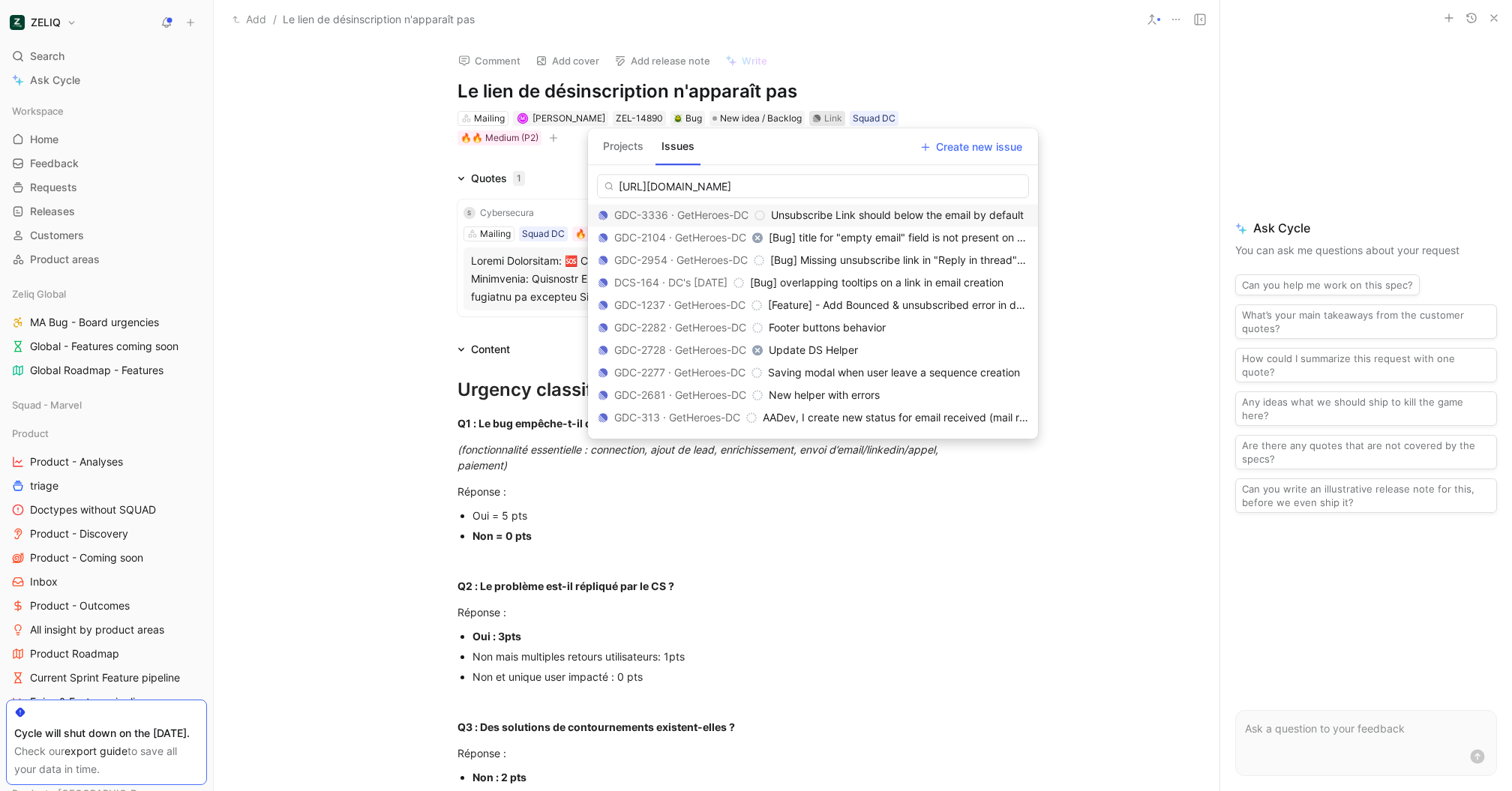
type input "https://linear.app/getheroes/issue/GDC-3336/unsubscribe-link-should-below-the-e…"
click at [826, 214] on span "Unsubscribe Link should below the email by default" at bounding box center [897, 214] width 253 height 13
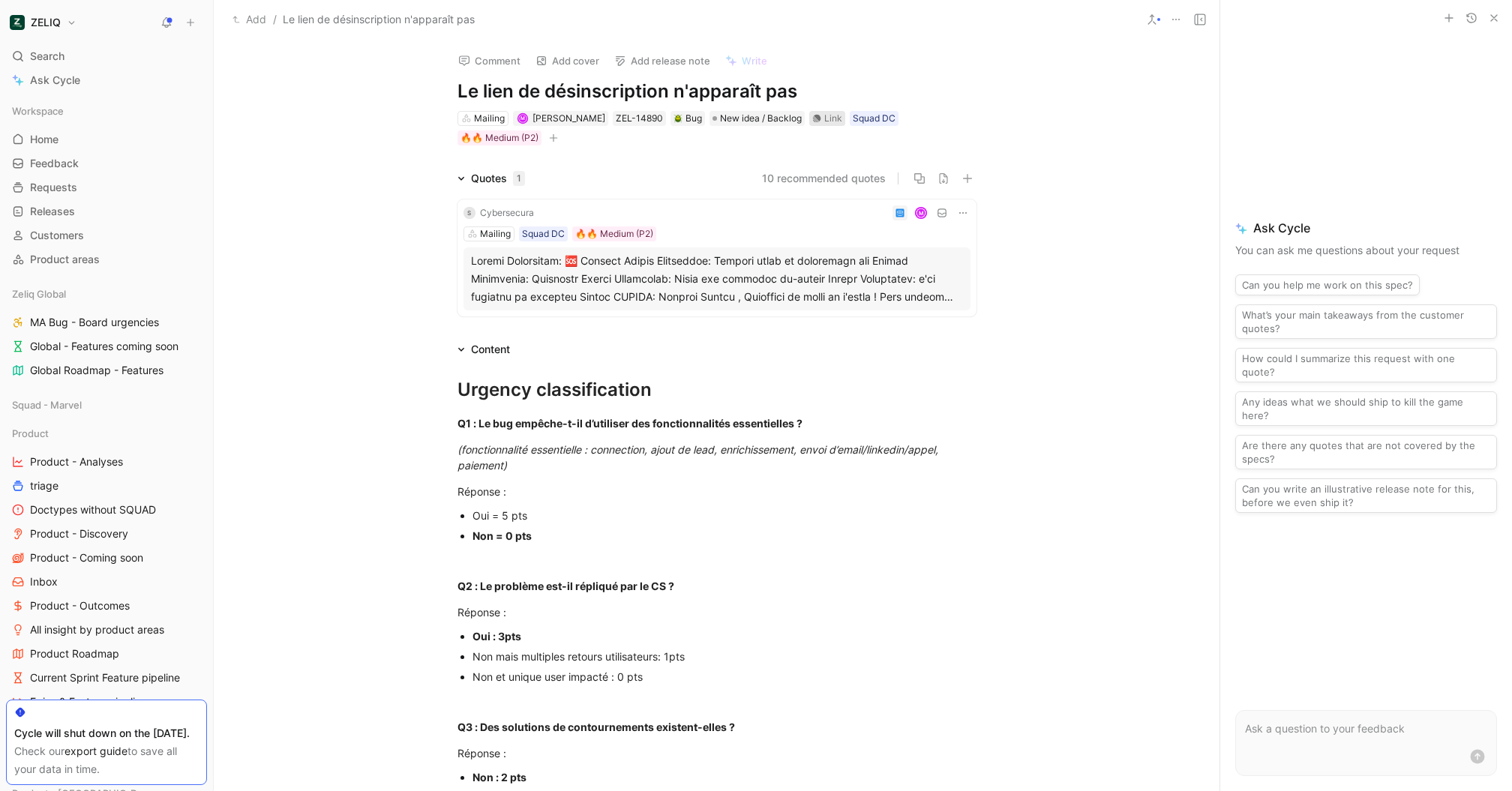
scroll to position [0, 0]
